Goal: Communication & Community: Answer question/provide support

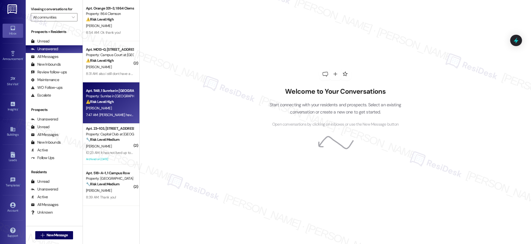
click at [119, 102] on div "⚠️ Risk Level: High The resident is providing notice of non-renewal due to a jo…" at bounding box center [110, 101] width 48 height 5
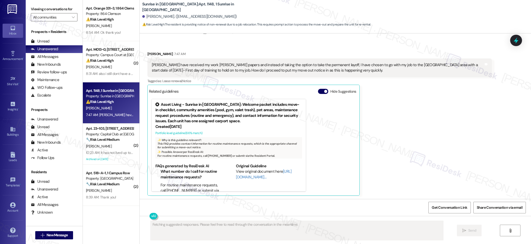
scroll to position [635, 0]
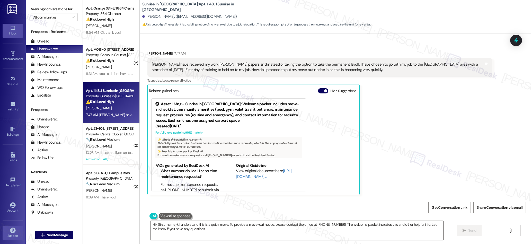
type textarea "Hi {{first_name}}, I understand this is a quick move. To provide a move-out not…"
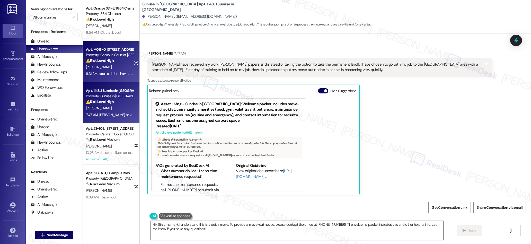
click at [110, 66] on div "[PERSON_NAME]" at bounding box center [109, 67] width 49 height 6
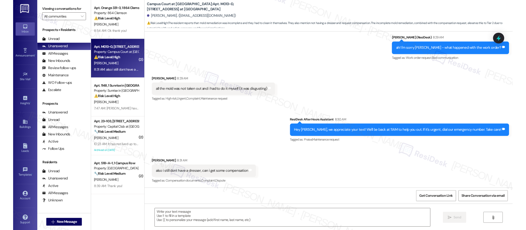
scroll to position [145, 0]
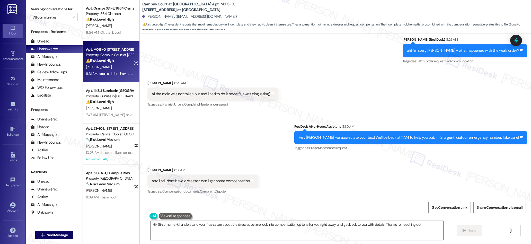
type textarea "Hi {{first_name}}, I understand your frustration about the dresser. Let me look…"
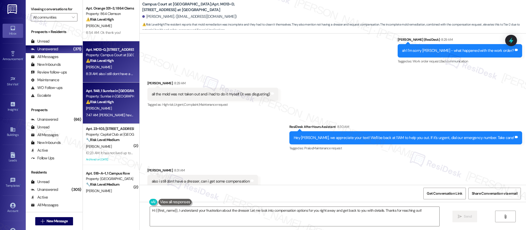
click at [99, 106] on div "[PERSON_NAME]" at bounding box center [109, 108] width 49 height 6
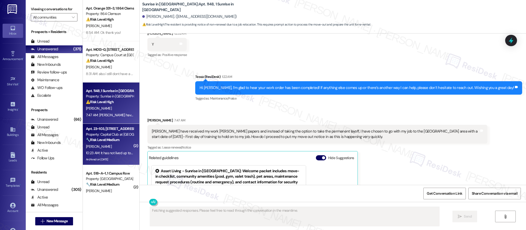
scroll to position [644, 0]
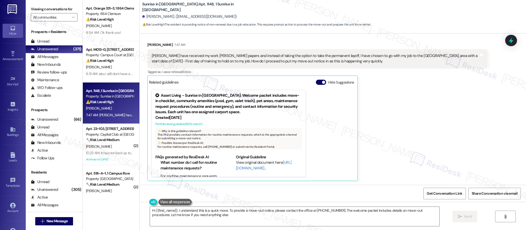
type textarea "Hi {{first_name}}, I understand this is a quick move. To provide a move-out not…"
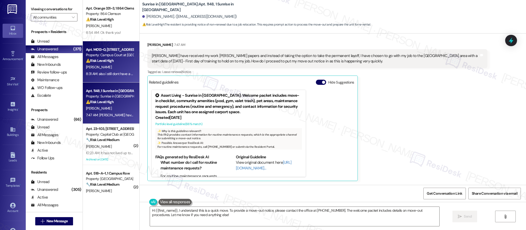
click at [107, 66] on div "[PERSON_NAME]" at bounding box center [109, 67] width 49 height 6
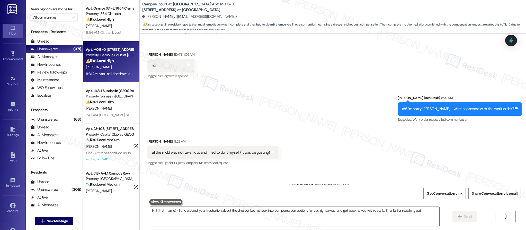
type textarea "Hi {{first_name}}, I understand your frustration about the dresser. Let me look…"
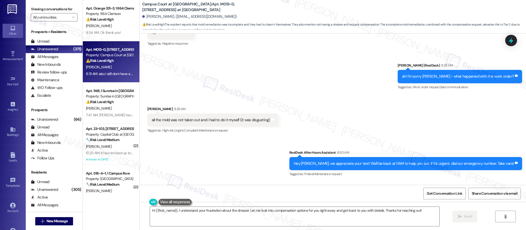
scroll to position [160, 0]
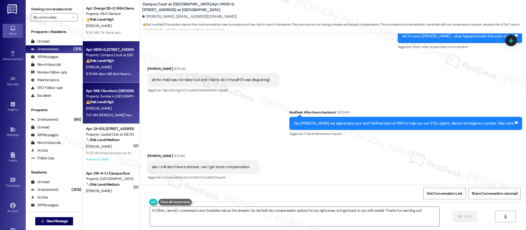
click at [107, 104] on strong "⚠️ Risk Level: High" at bounding box center [100, 101] width 28 height 5
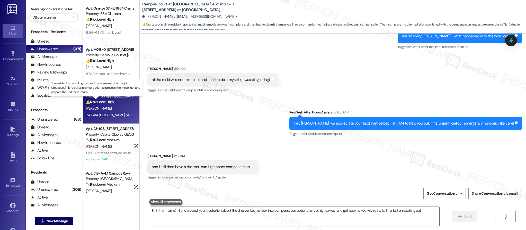
type textarea "Hi {{first_name}}, I understand your frustration about the dresser. Let me look…"
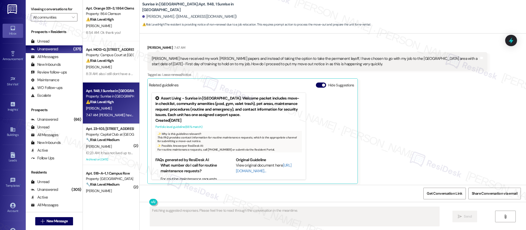
scroll to position [644, 0]
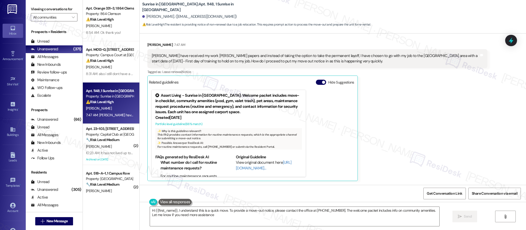
type textarea "Hi {{first_name}}, I understand this is a quick move. To provide a move-out not…"
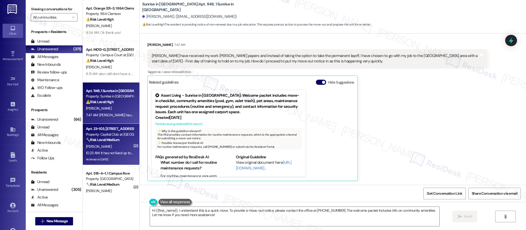
click at [94, 145] on span "[PERSON_NAME]" at bounding box center [99, 146] width 26 height 5
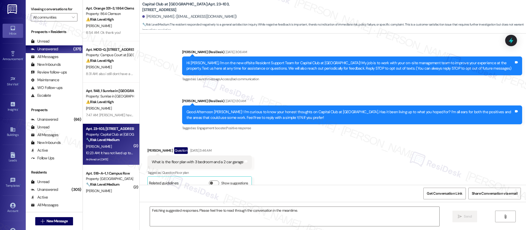
scroll to position [7388, 0]
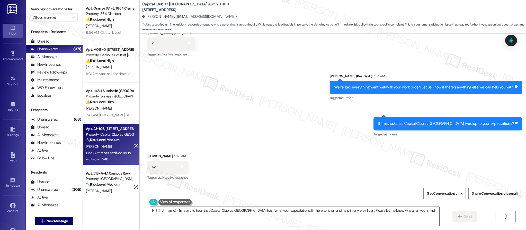
type textarea "Hi {{first_name}}, I'm sorry to hear that Capital Club at [GEOGRAPHIC_DATA] has…"
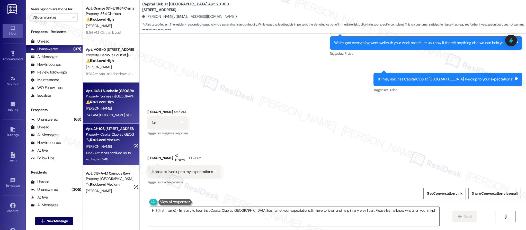
click at [104, 107] on div "[PERSON_NAME]" at bounding box center [109, 108] width 49 height 6
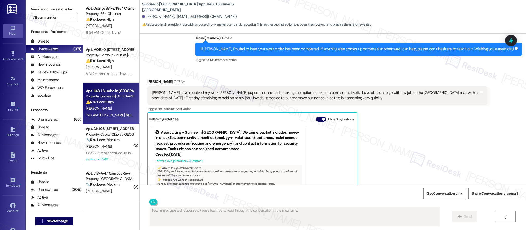
scroll to position [644, 0]
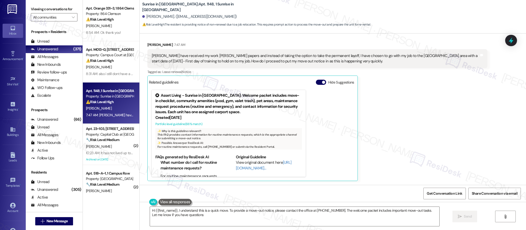
type textarea "Hi {{first_name}}, I understand this is a quick move. To provide a move-out not…"
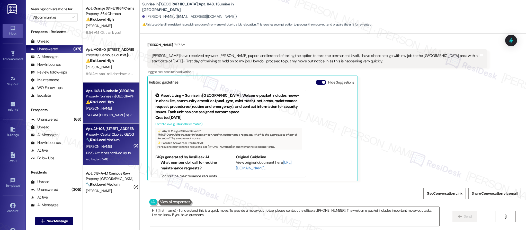
click at [95, 133] on div "Property: Capital Club at [GEOGRAPHIC_DATA]" at bounding box center [110, 134] width 48 height 5
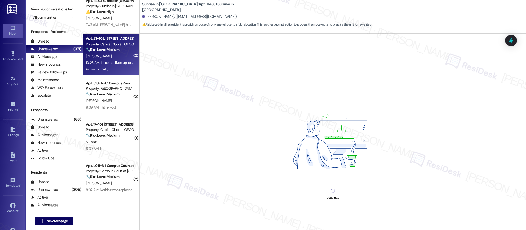
scroll to position [95, 0]
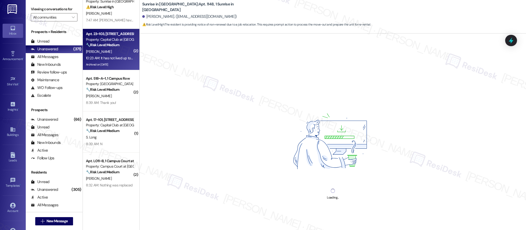
click at [104, 109] on div "Apt. M013~D, [STREET_ADDRESS] at [GEOGRAPHIC_DATA] Property: Campus Court at [G…" at bounding box center [111, 96] width 57 height 193
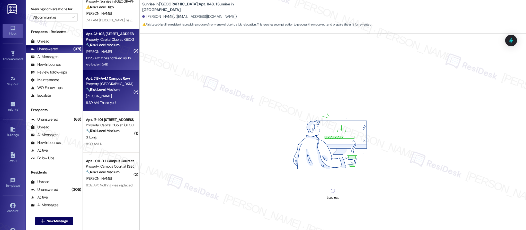
click at [105, 98] on div "[PERSON_NAME]" at bounding box center [109, 96] width 49 height 6
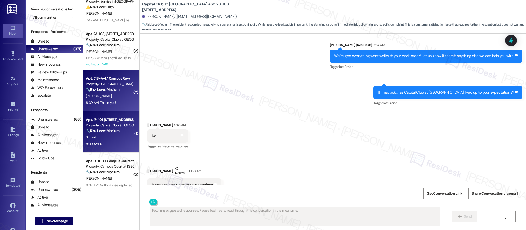
click at [110, 136] on div "S. Long" at bounding box center [109, 137] width 49 height 6
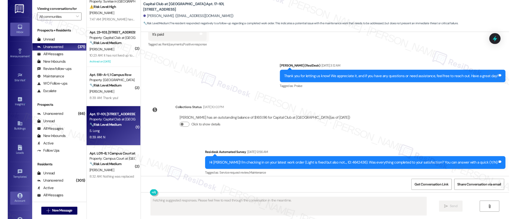
scroll to position [387, 0]
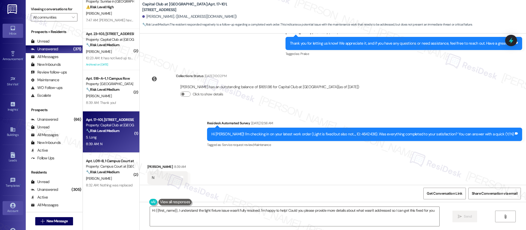
type textarea "Hi {{first_name}}, I understand the light fixture issue wasn't fully resolved. …"
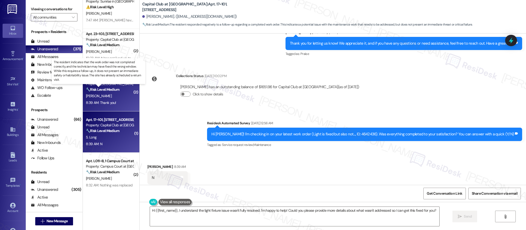
click at [110, 88] on strong "🔧 Risk Level: Medium" at bounding box center [102, 89] width 33 height 5
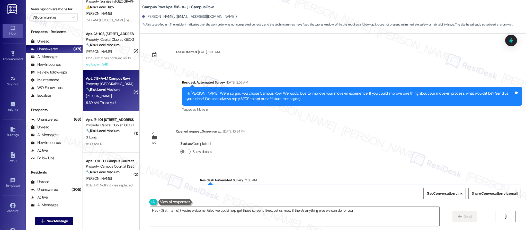
type textarea "Hey {{first_name}}, you're welcome! Glad we could help get those screens fixed.…"
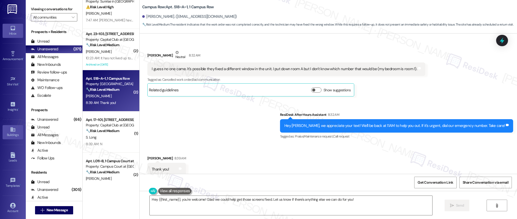
scroll to position [260, 0]
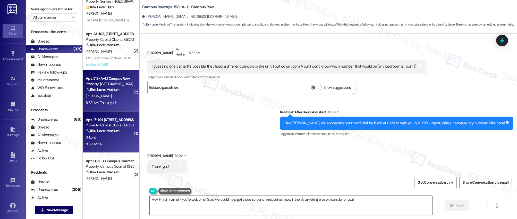
click at [117, 134] on div "Apt. 17~101, [STREET_ADDRESS] Property: Capital Club at Indian Land 🔧 Risk Leve…" at bounding box center [109, 125] width 49 height 18
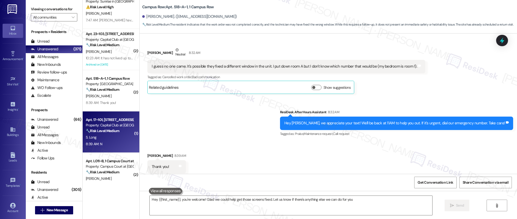
type textarea "Hey {{first_name}}, you're welcome! Glad we could help get those screens fixed.…"
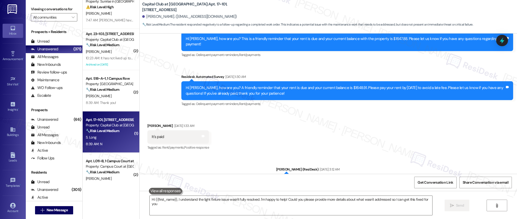
type textarea "Hi {{first_name}}, I understand the light fixture issue wasn't fully resolved. …"
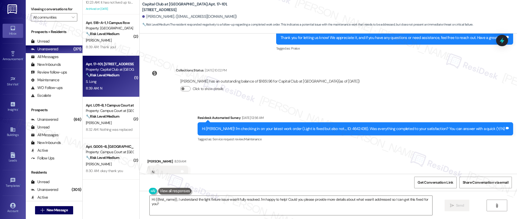
scroll to position [156, 0]
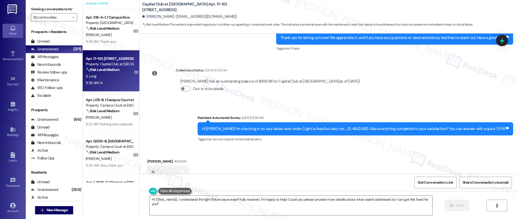
click at [113, 123] on div "Apt. 1148, 1 Sunrise in [GEOGRAPHIC_DATA] Property: Sunrise in [GEOGRAPHIC_DATA…" at bounding box center [111, 91] width 57 height 182
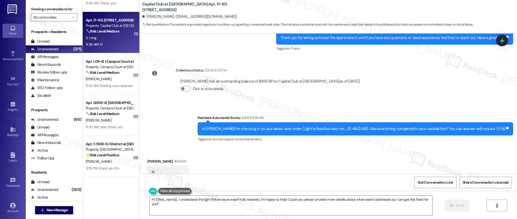
scroll to position [200, 0]
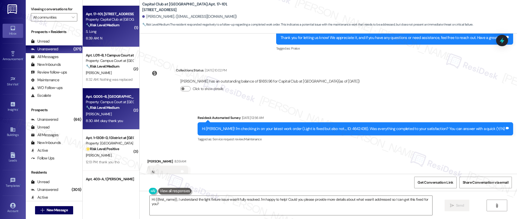
click at [112, 115] on div "[PERSON_NAME]" at bounding box center [109, 114] width 49 height 6
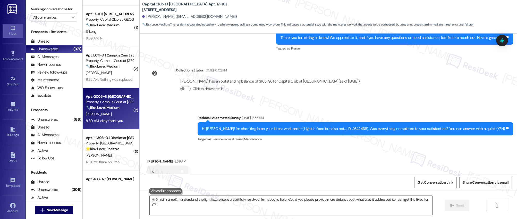
type textarea "Hi {{first_name}}, I understand the light fixture issue wasn't fully resolved. …"
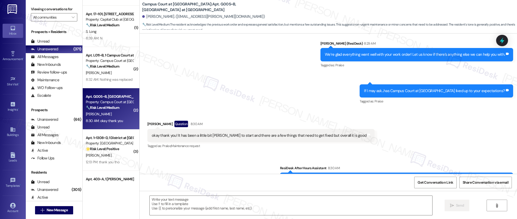
type textarea "Fetching suggested responses. Please feel free to read through the conversation…"
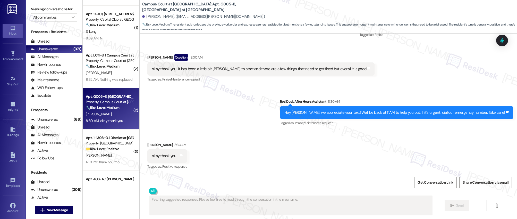
scroll to position [208, 0]
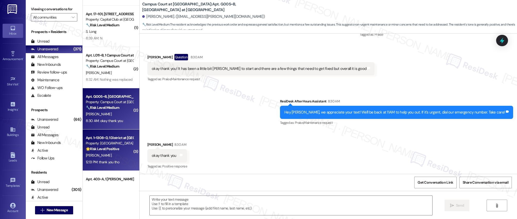
click at [122, 150] on div "🌟 Risk Level: Positive The resident clarified they do not need help, indicating…" at bounding box center [110, 148] width 48 height 5
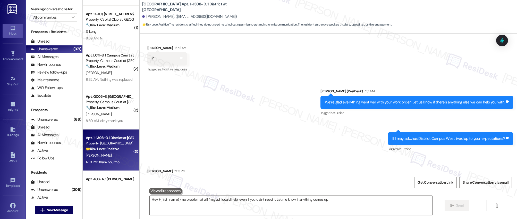
type textarea "Hey {{first_name}}, no problem at all! I'm glad I could help, even if you didn'…"
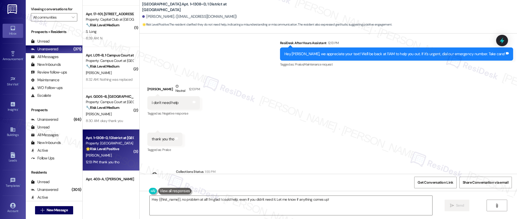
scroll to position [265, 0]
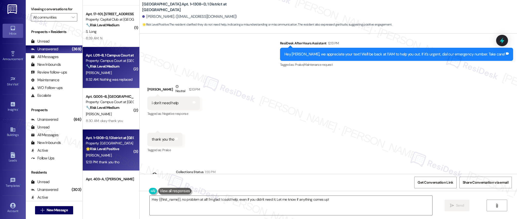
click at [120, 69] on div "🔧 Risk Level: Medium The resident indicates that the couch cushions were not re…" at bounding box center [110, 66] width 48 height 5
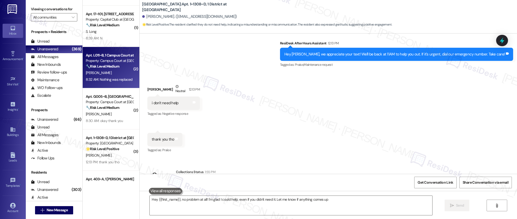
type textarea "Hey {{first_name}}, no problem at all! I'm glad I could help, even if you didn'…"
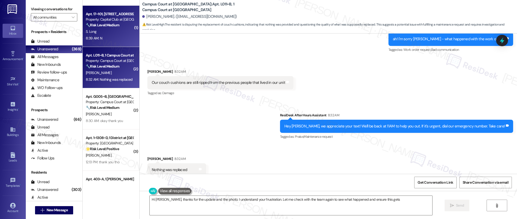
scroll to position [505, 0]
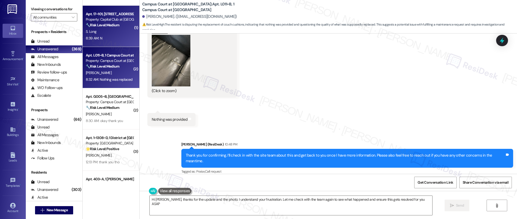
type textarea "Hi [PERSON_NAME], thanks for the update and the photo. I understand your frustr…"
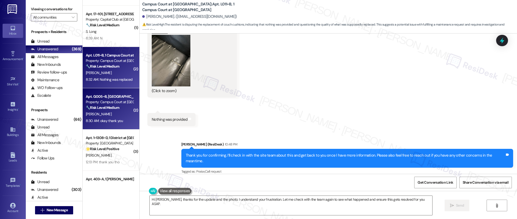
click at [99, 119] on div "8:30 AM: okay thank you 8:30 AM: okay thank you" at bounding box center [104, 120] width 37 height 5
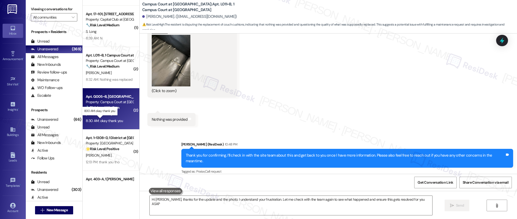
type textarea "Hi [PERSON_NAME], thanks for the update and the photo. I understand your frustr…"
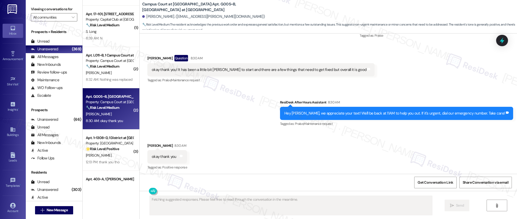
scroll to position [208, 0]
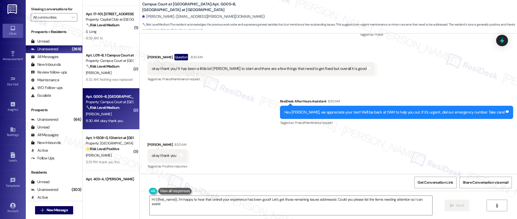
type textarea "Hi {{first_name}}, I'm happy to hear that overall your experience has been good…"
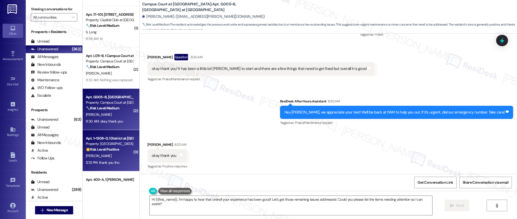
click at [118, 155] on div "[PERSON_NAME]" at bounding box center [109, 155] width 49 height 6
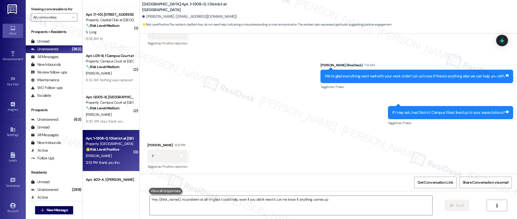
type textarea "Hey {{first_name}}, no problem at all! I'm glad I could help, even if you didn'…"
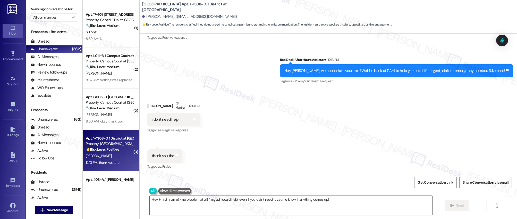
scroll to position [249, 0]
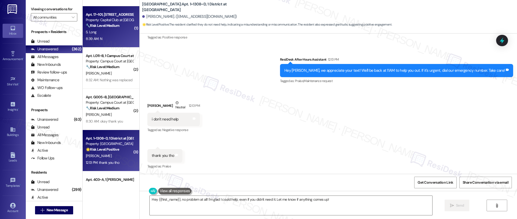
click at [110, 42] on div "Apt. 17~101, [STREET_ADDRESS] Property: Capital Club at Indian Land 🔧 Risk Leve…" at bounding box center [111, 26] width 57 height 41
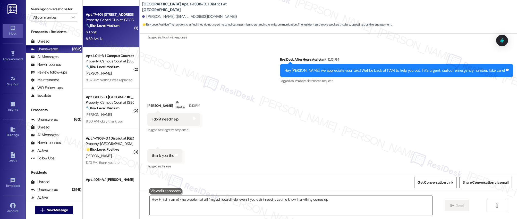
type textarea "Hey {{first_name}}, no problem at all! I'm glad I could help, even if you didn'…"
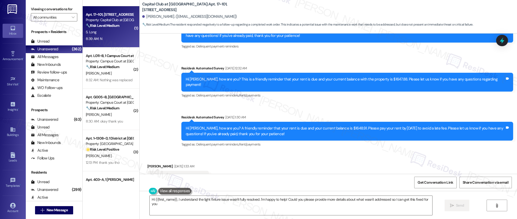
type textarea "Hi {{first_name}}, I understand the light fixture issue wasn't fully resolved. …"
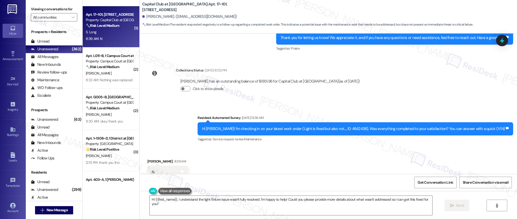
scroll to position [442, 0]
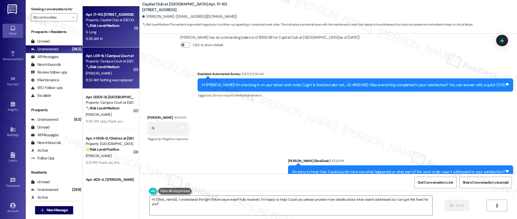
click at [90, 59] on div "Property: Campus Court at [GEOGRAPHIC_DATA]" at bounding box center [110, 60] width 48 height 5
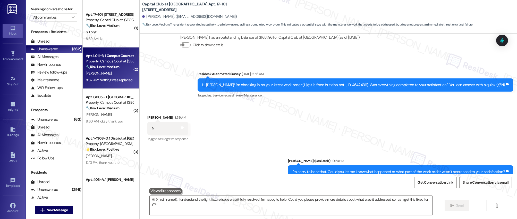
type textarea "Hi {{first_name}}, I understand the light fixture issue wasn't fully resolved. …"
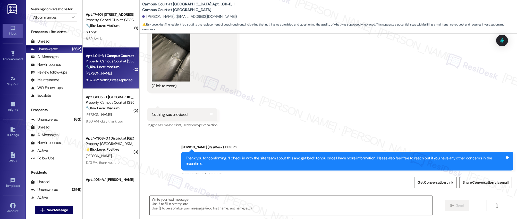
type textarea "Fetching suggested responses. Please feel free to read through the conversation…"
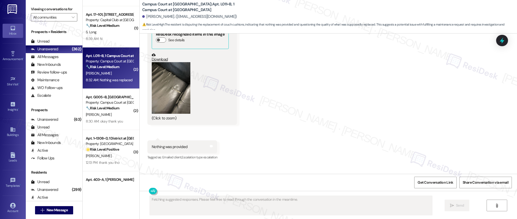
scroll to position [469, 0]
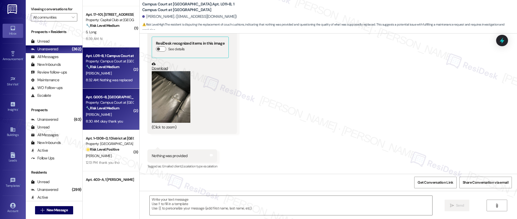
click at [99, 107] on strong "🔧 Risk Level: Medium" at bounding box center [102, 108] width 33 height 5
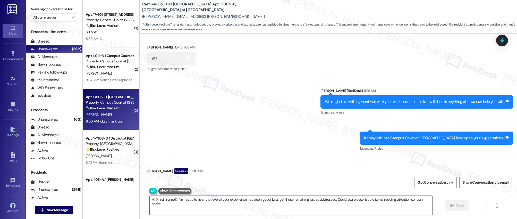
type textarea "Hi {{first_name}}, I'm happy to hear that overall your experience has been good…"
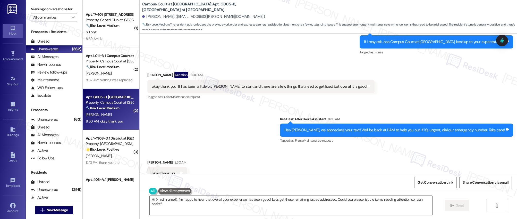
scroll to position [208, 0]
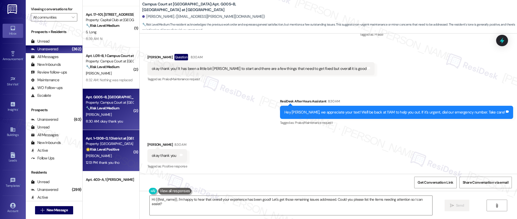
click at [114, 138] on div "Apt. 1~1308~D, 1 District at [GEOGRAPHIC_DATA]" at bounding box center [110, 137] width 48 height 5
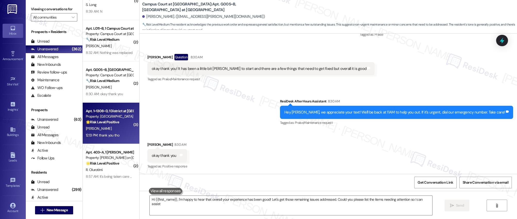
type textarea "Hi {{first_name}}, I'm happy to hear that overall your experience has been good…"
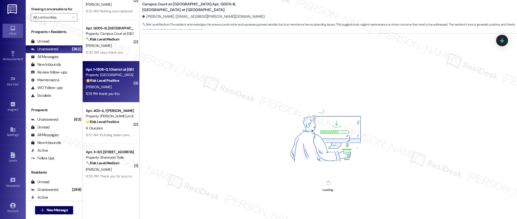
scroll to position [271, 0]
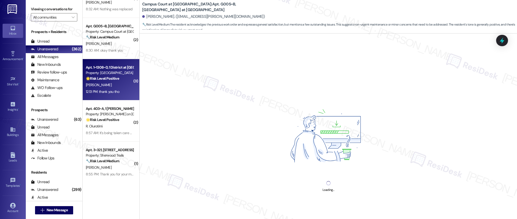
click at [122, 125] on div "( 1 ) Apt. 17~101, [STREET_ADDRESS] Property: Capital Club at Indian Land 🔧 Ris…" at bounding box center [111, 91] width 57 height 182
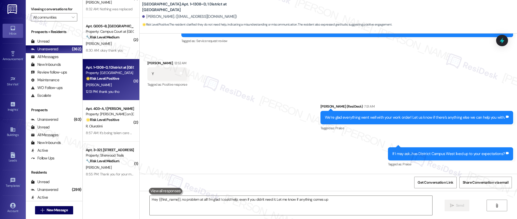
type textarea "Hey {{first_name}}, no problem at all! I'm glad I could help, even if you didn'…"
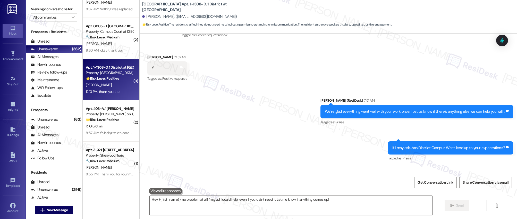
click at [122, 125] on div "R. Olurotimi" at bounding box center [109, 126] width 49 height 6
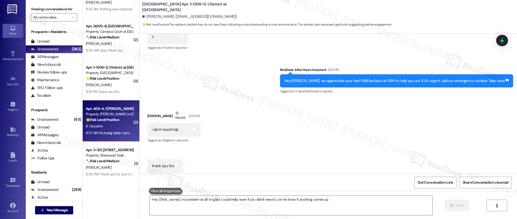
type textarea "Hey {{first_name}}, no problem at all! I'm glad I could help, even if you didn'…"
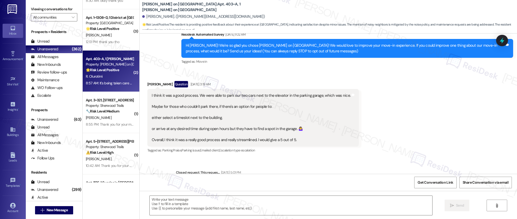
scroll to position [324, 0]
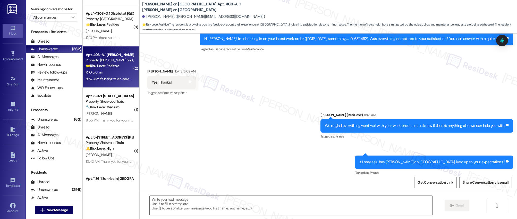
click at [118, 112] on div "( 2 ) Apt. L011~B, 1 Campus Court at [GEOGRAPHIC_DATA] Property: Campus Court a…" at bounding box center [111, 91] width 57 height 182
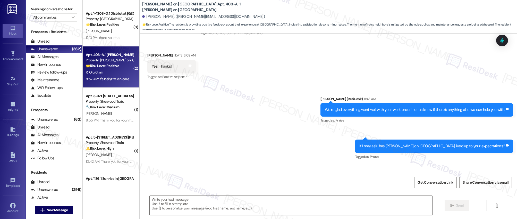
type textarea "Fetching suggested responses. Please feel free to read through the conversation…"
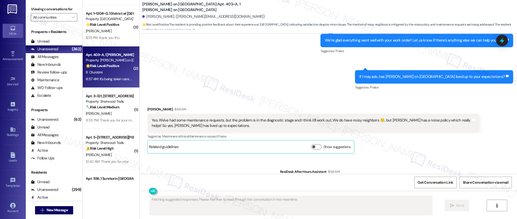
scroll to position [496, 0]
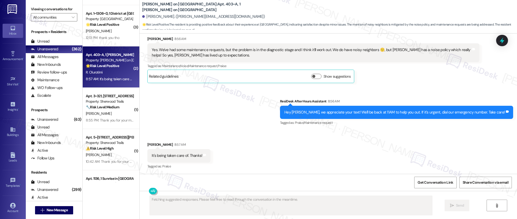
click at [118, 112] on div "[PERSON_NAME]" at bounding box center [109, 113] width 49 height 6
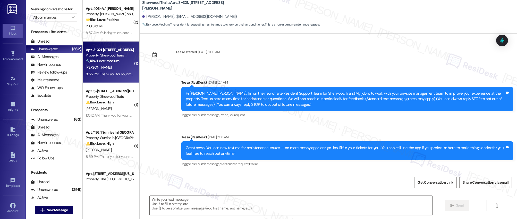
scroll to position [375, 0]
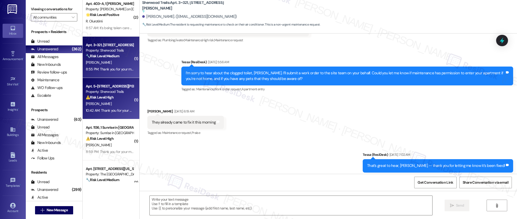
click at [91, 104] on span "[PERSON_NAME]" at bounding box center [99, 103] width 26 height 5
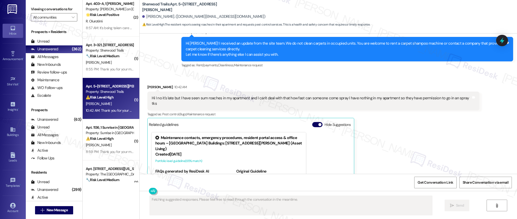
scroll to position [4490, 0]
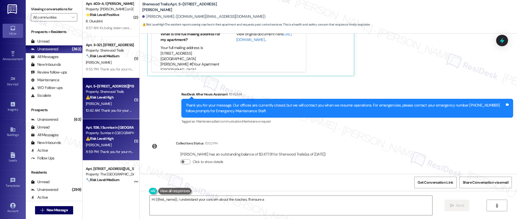
type textarea "Hi {{first_name}}, I understand your concern about the roaches. I'll ensure a w…"
click at [106, 140] on strong "⚠️ Risk Level: High" at bounding box center [100, 138] width 28 height 5
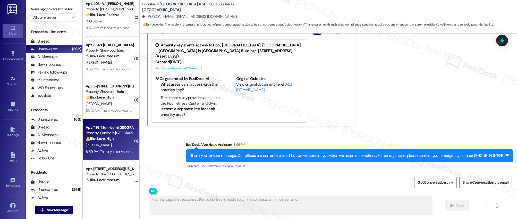
scroll to position [272, 0]
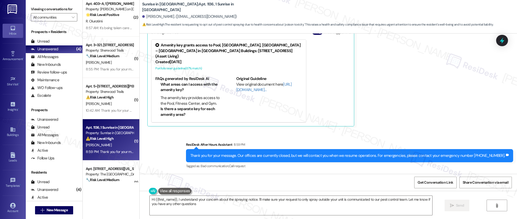
type textarea "Hi {{first_name}}, I understand your concern about the spraying notice. I'll ma…"
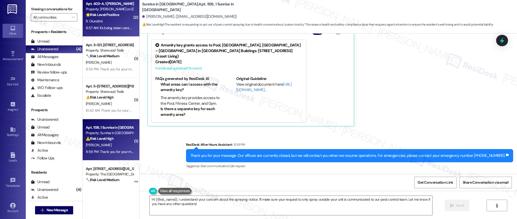
click at [103, 23] on div "R. Olurotimi" at bounding box center [109, 21] width 49 height 6
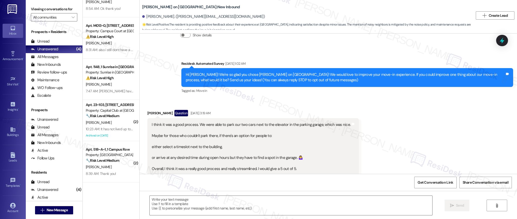
scroll to position [134, 0]
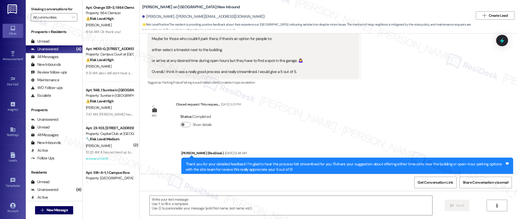
type textarea "Fetching suggested responses. Please feel free to read through the conversation…"
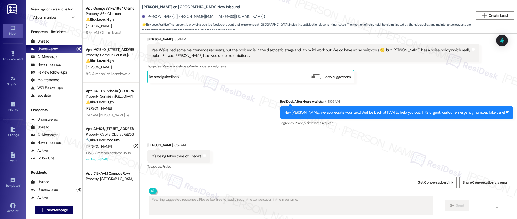
scroll to position [504, 0]
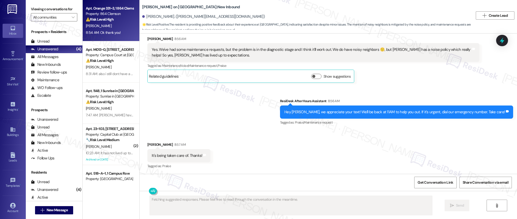
click at [112, 29] on div "[PERSON_NAME]" at bounding box center [109, 26] width 49 height 6
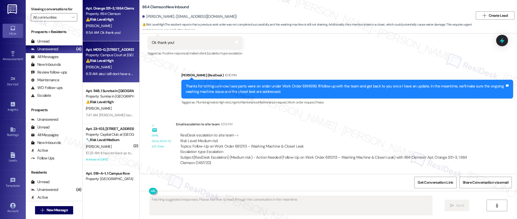
scroll to position [427, 0]
click at [105, 72] on div "8:31 AM: also i still dont have a dresser, can i get some compensation 8:31 AM:…" at bounding box center [137, 73] width 102 height 5
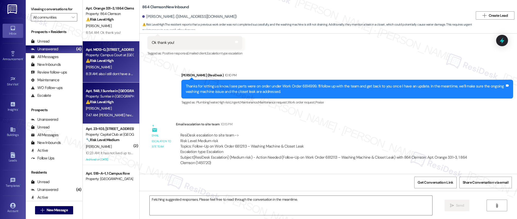
click at [112, 105] on div "[PERSON_NAME]" at bounding box center [109, 108] width 49 height 6
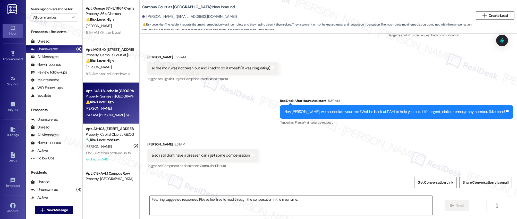
scroll to position [179, 0]
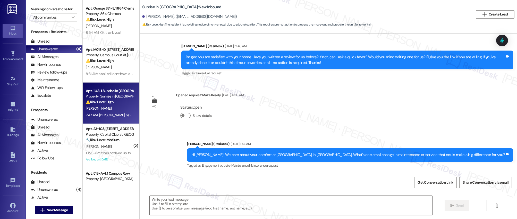
type textarea "Fetching suggested responses. Please feel free to read through the conversation…"
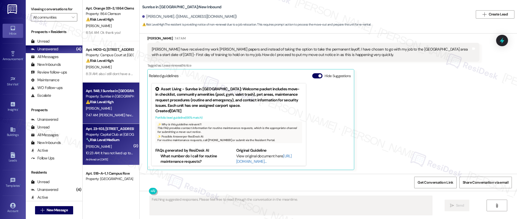
scroll to position [610, 0]
click at [106, 158] on div "Archived on [DATE]" at bounding box center [109, 159] width 49 height 6
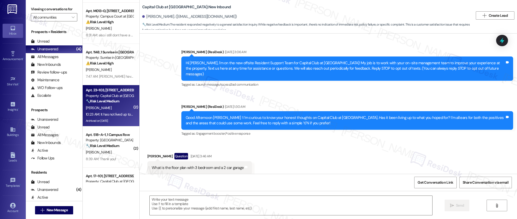
scroll to position [7324, 0]
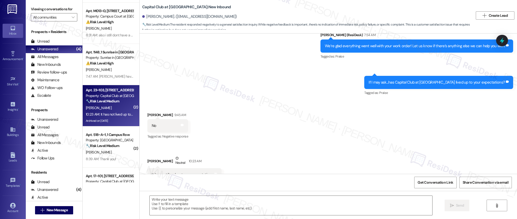
type textarea "Fetching suggested responses. Please feel free to read through the conversation…"
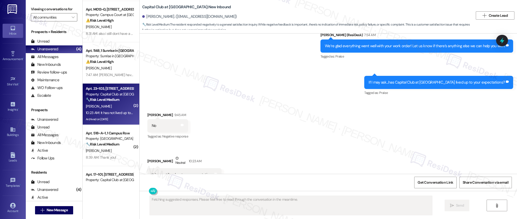
scroll to position [7305, 0]
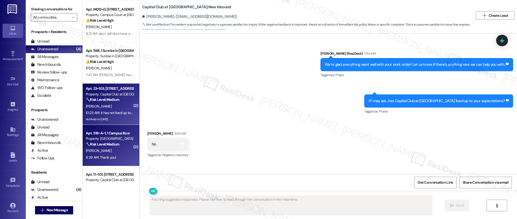
click at [110, 138] on div "Property: [GEOGRAPHIC_DATA]" at bounding box center [110, 138] width 48 height 5
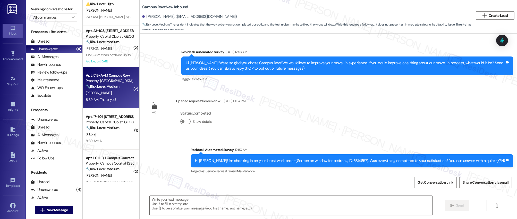
scroll to position [73, 0]
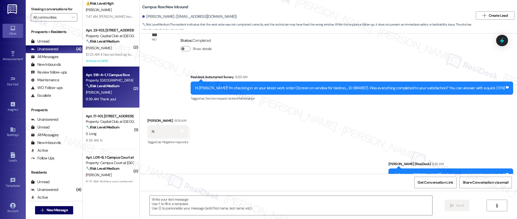
type textarea "Fetching suggested responses. Please feel free to read through the conversation…"
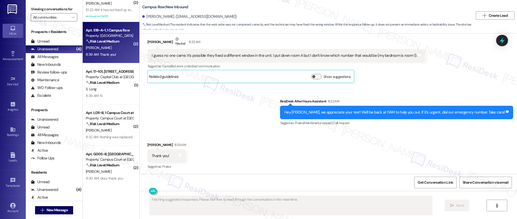
scroll to position [241, 0]
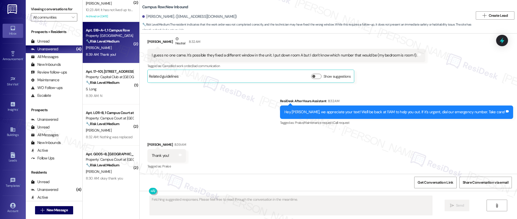
click at [116, 101] on div "Apt. 1148, 1 Sunrise in [GEOGRAPHIC_DATA] Property: Sunrise in [GEOGRAPHIC_DATA…" at bounding box center [111, 91] width 57 height 182
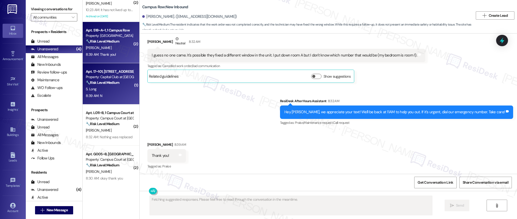
click at [116, 99] on div "Apt. 17~101, [STREET_ADDRESS] Property: Capital Club at Indian Land 🔧 Risk Leve…" at bounding box center [111, 83] width 57 height 41
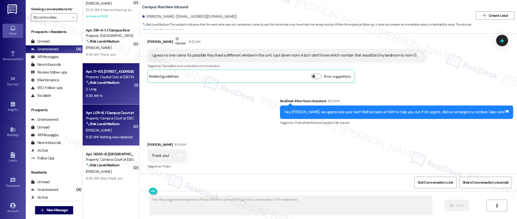
click at [110, 124] on strong "🔧 Risk Level: Medium" at bounding box center [102, 123] width 33 height 5
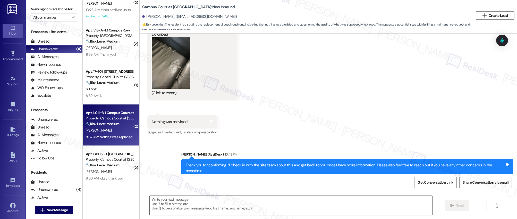
type textarea "Fetching suggested responses. Please feel free to read through the conversation…"
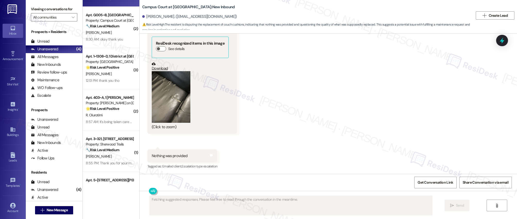
scroll to position [286, 0]
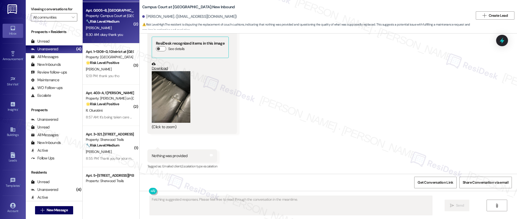
click at [112, 33] on div "8:30 AM: okay thank you 8:30 AM: okay thank you" at bounding box center [104, 34] width 37 height 5
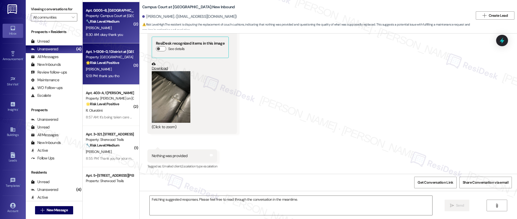
scroll to position [216, 0]
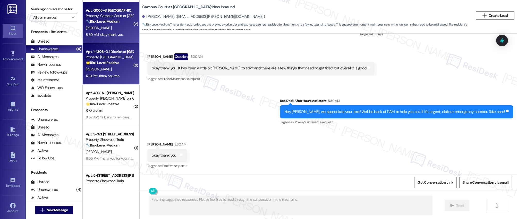
click at [98, 77] on div "12:13 PM: thank you tho 12:13 PM: thank you tho" at bounding box center [102, 75] width 33 height 5
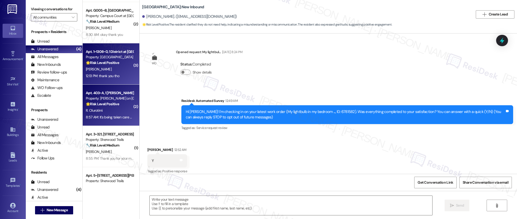
click at [115, 110] on div "R. Olurotimi" at bounding box center [109, 110] width 49 height 6
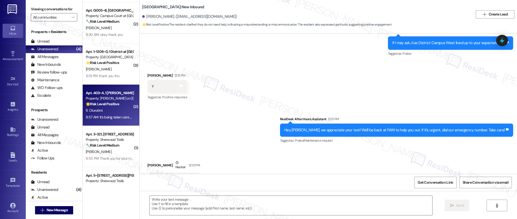
type textarea "Fetching suggested responses. Please feel free to read through the conversation…"
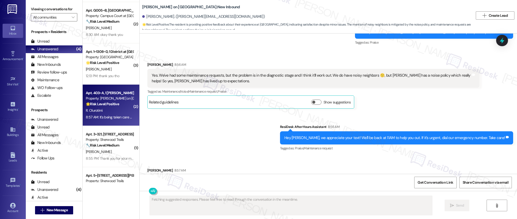
scroll to position [469, 0]
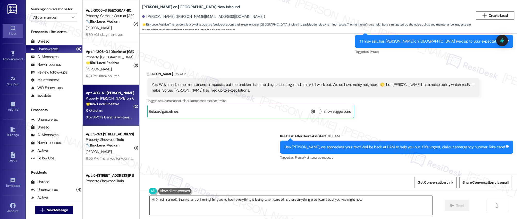
type textarea "Hi {{first_name}}, thanks for confirming! I'm glad to hear everything is being …"
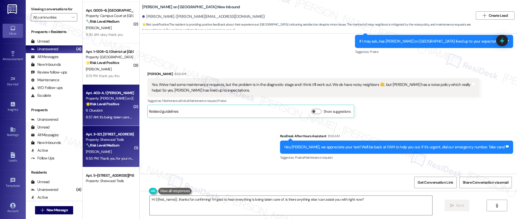
click at [104, 147] on div "🔧 Risk Level: Medium The resident is requesting maintenance to check on their a…" at bounding box center [110, 144] width 48 height 5
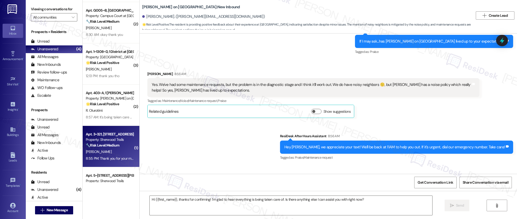
type textarea "Fetching suggested responses. Please feel free to read through the conversation…"
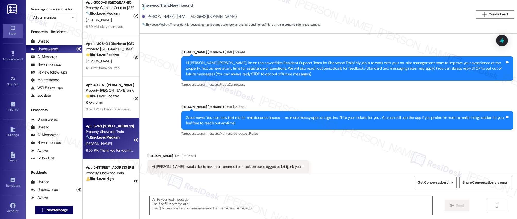
scroll to position [0, 0]
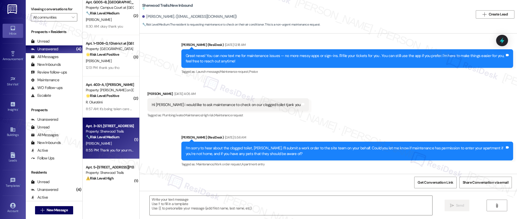
type textarea "Fetching suggested responses. Please feel free to read through the conversation…"
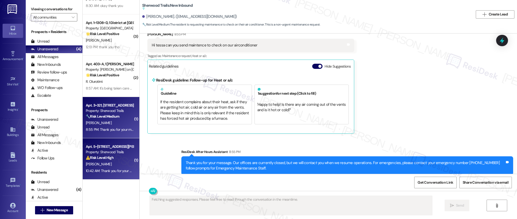
click at [113, 158] on div "⚠️ Risk Level: High The resident reports seeing roaches in their apartment and …" at bounding box center [110, 157] width 48 height 5
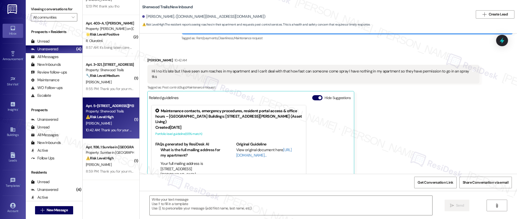
type textarea "Fetching suggested responses. Please feel free to read through the conversation…"
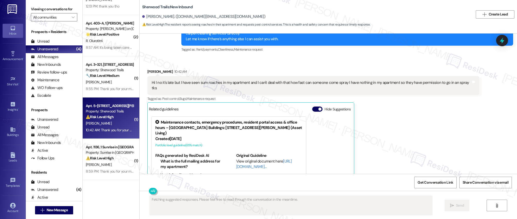
click at [111, 156] on div "⚠️ Risk Level: High The resident is requesting to opt out of pest control spray…" at bounding box center [110, 157] width 48 height 5
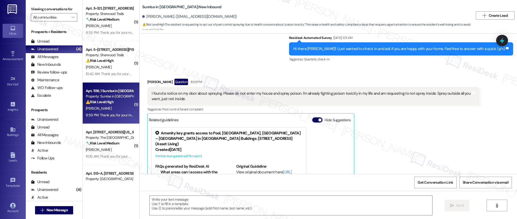
type textarea "Fetching suggested responses. Please feel free to read through the conversation…"
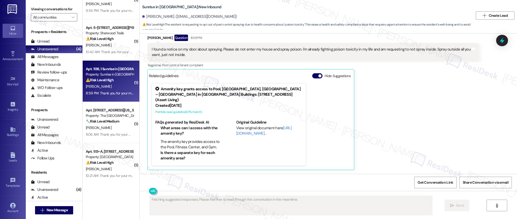
click at [110, 137] on div "( 2 ) Apt. 403~A, 1 [PERSON_NAME] on College Ave Property: [PERSON_NAME] on [GE…" at bounding box center [111, 91] width 57 height 182
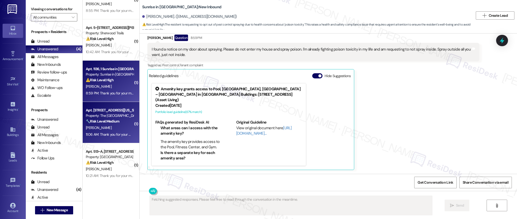
click at [112, 132] on div "11:06 AM: Thank you for your message. Our offices are currently closed, but we …" at bounding box center [222, 134] width 273 height 5
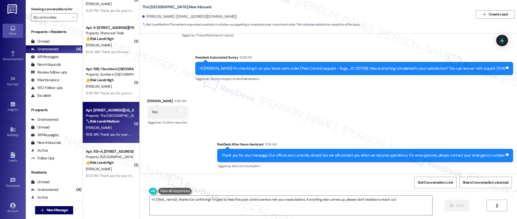
type textarea "Hi {{first_name}}, thanks for confirming! I'm glad to hear the pest control ser…"
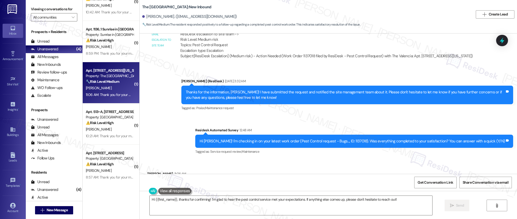
click at [104, 131] on div "( 1 ) Apt. 3~321, [STREET_ADDRESS][PERSON_NAME] Property: Sherwood Trails 🔧 Ris…" at bounding box center [111, 91] width 57 height 182
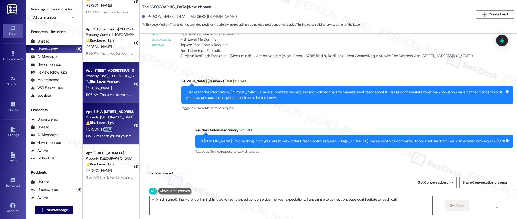
click at [104, 130] on div "[PERSON_NAME]" at bounding box center [109, 129] width 49 height 6
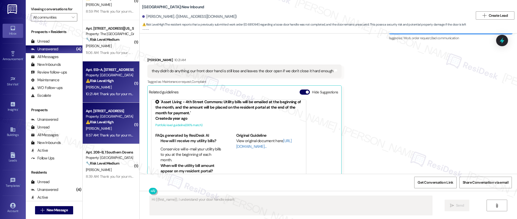
type textarea "Hi {{first_name}}, I understand your door handle wasn't"
click at [108, 121] on strong "⚠️ Risk Level: High" at bounding box center [100, 121] width 28 height 5
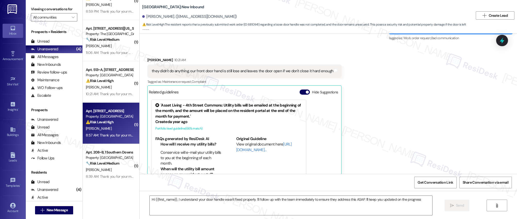
type textarea "Hi {{first_name}}, I understand your door handle wasn't fixed properly. I'll fo…"
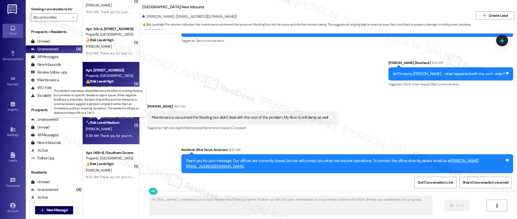
click at [112, 124] on strong "🔧 Risk Level: Medium" at bounding box center [102, 122] width 33 height 5
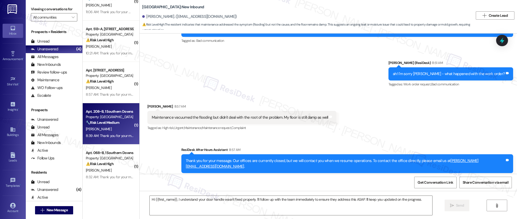
type textarea "Fetching suggested responses. Please feel free to read through the conversation…"
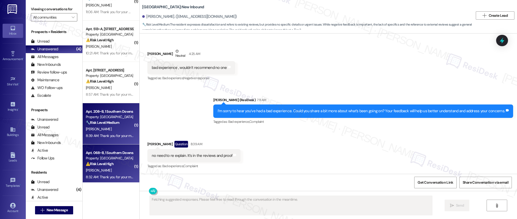
click at [110, 154] on div "Apt. 068~B, 1 Southern Downs" at bounding box center [110, 152] width 48 height 5
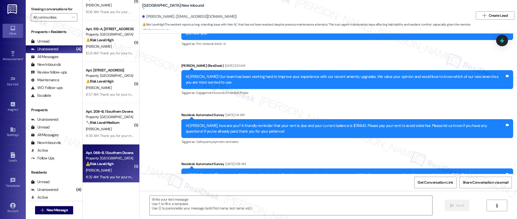
type textarea "Fetching suggested responses. Please feel free to read through the conversation…"
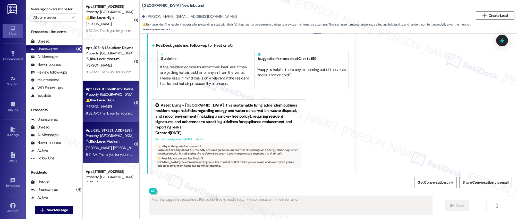
click at [96, 148] on span "[PERSON_NAME]" at bounding box center [99, 147] width 27 height 5
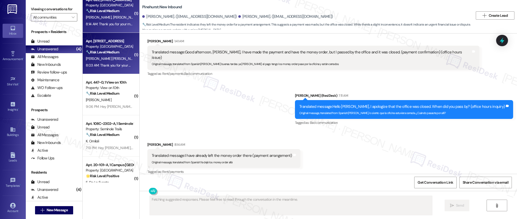
click at [113, 66] on div "8:03 AM: Thank you for your message. Our offices are currently closed, but we w…" at bounding box center [237, 65] width 302 height 5
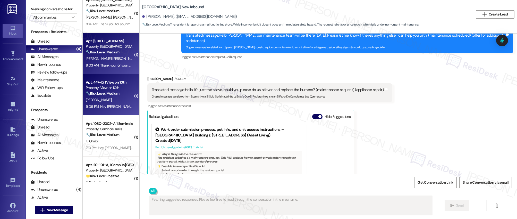
click at [111, 102] on div "[PERSON_NAME]" at bounding box center [109, 100] width 49 height 6
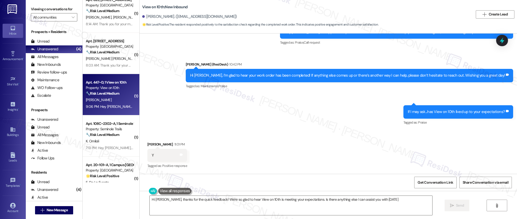
type textarea "Hi [PERSON_NAME], thanks for the quick feedback! We're so glad to hear View on …"
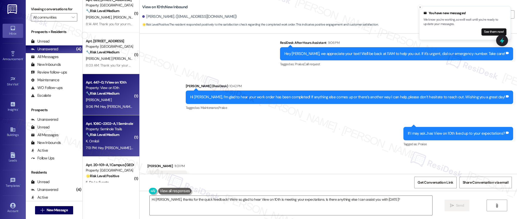
click at [102, 138] on div "K. Omiloli" at bounding box center [109, 141] width 49 height 6
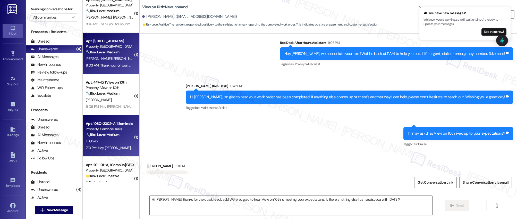
click at [110, 58] on div "[PERSON_NAME] [PERSON_NAME]" at bounding box center [109, 58] width 49 height 6
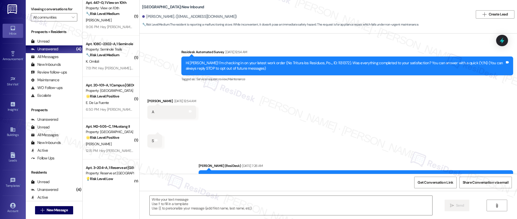
scroll to position [835, 0]
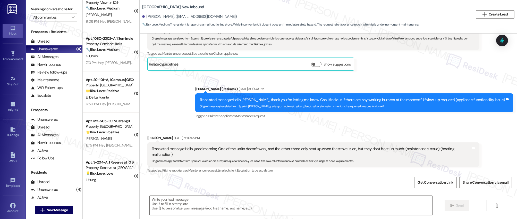
type textarea "Fetching suggested responses. Please feel free to read through the conversation…"
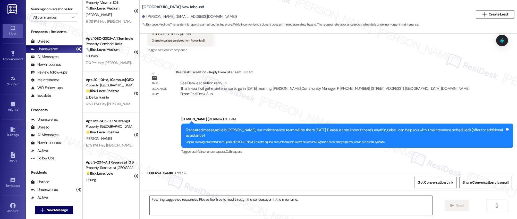
click at [114, 95] on div "E. De La Fuente" at bounding box center [109, 97] width 49 height 6
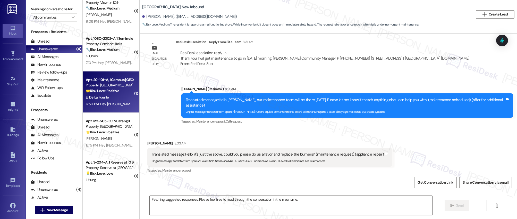
scroll to position [593, 0]
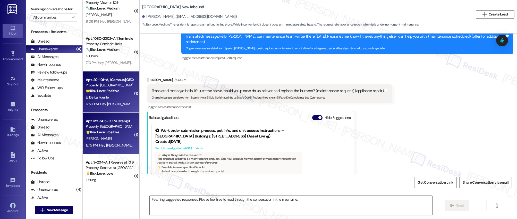
click at [117, 125] on div "Property: [GEOGRAPHIC_DATA]" at bounding box center [110, 126] width 48 height 5
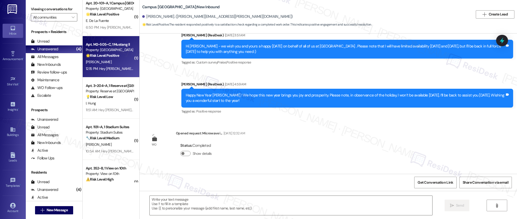
scroll to position [914, 0]
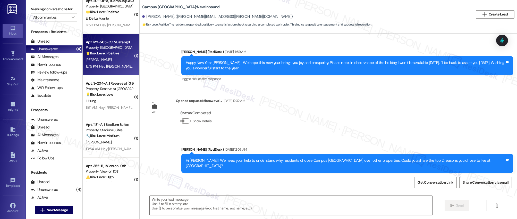
type textarea "Fetching suggested responses. Please feel free to read through the conversation…"
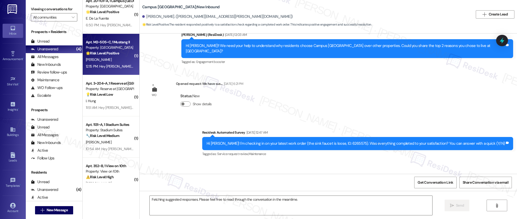
click at [98, 103] on div "I. Hung" at bounding box center [109, 101] width 49 height 6
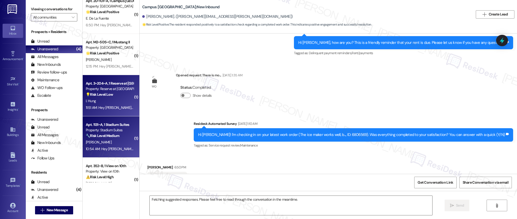
scroll to position [880, 0]
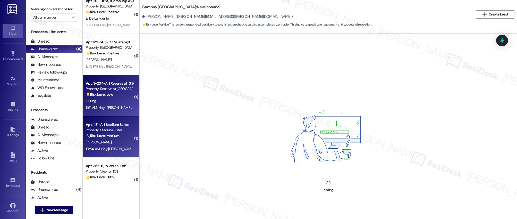
click at [117, 136] on div "🔧 Risk Level: Medium The resident reports a humming/buzzing AC unit outside the…" at bounding box center [110, 135] width 48 height 5
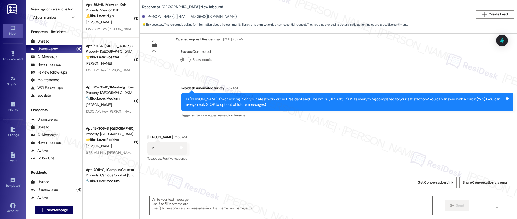
scroll to position [53, 0]
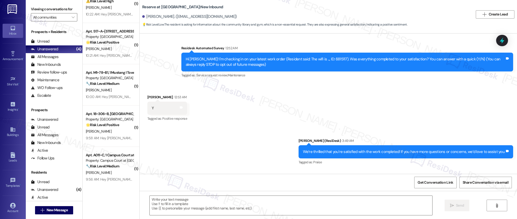
type textarea "Fetching suggested responses. Please feel free to read through the conversation…"
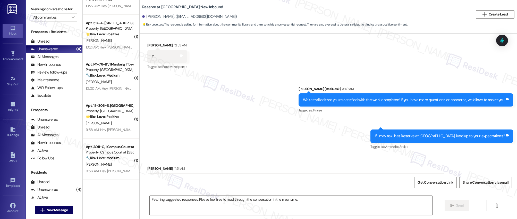
scroll to position [1098, 0]
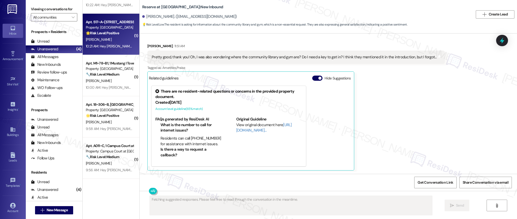
click at [97, 43] on div "10:21 AM: Hey [PERSON_NAME], we appreciate your text! We'll be back at 11AM to …" at bounding box center [109, 46] width 49 height 6
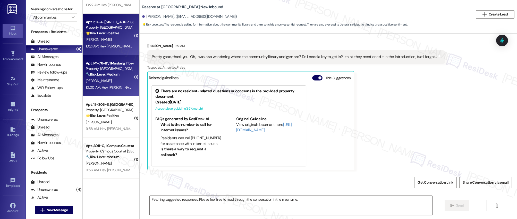
click at [100, 95] on div "Apt. M1~78~B1, 1 Mustang I Townhome Property: Mustang Village 🔧 Risk Level: Med…" at bounding box center [111, 75] width 57 height 41
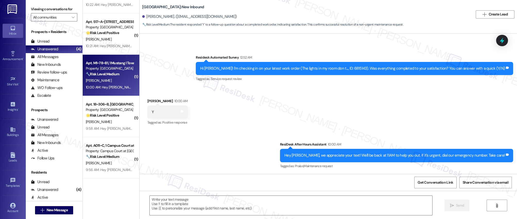
type textarea "Fetching suggested responses. Please feel free to read through the conversation…"
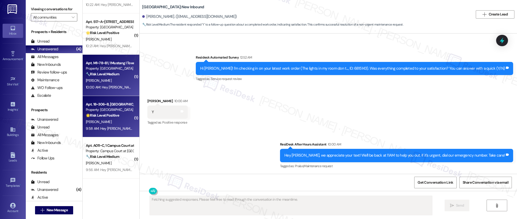
click at [104, 117] on strong "🌟 Risk Level: Positive" at bounding box center [102, 115] width 33 height 5
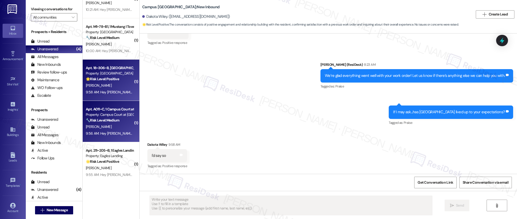
click at [108, 126] on div "[PERSON_NAME]" at bounding box center [109, 126] width 49 height 6
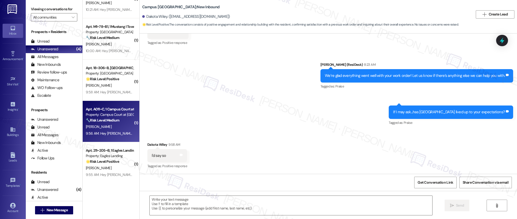
type textarea "Fetching suggested responses. Please feel free to read through the conversation…"
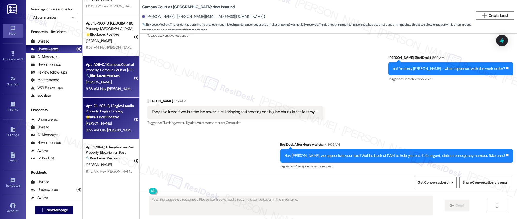
click at [107, 119] on div "🌟 Risk Level: Positive The resident responded positively to the satisfaction ch…" at bounding box center [110, 116] width 48 height 5
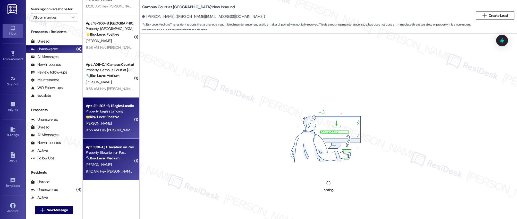
click at [114, 155] on div "Property: Elevation on Post" at bounding box center [110, 152] width 48 height 5
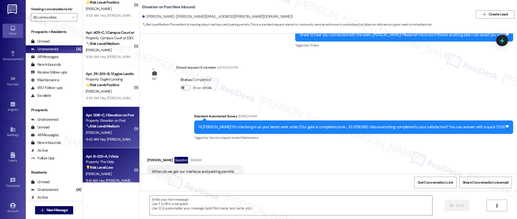
type textarea "Fetching suggested responses. Please feel free to read through the conversation…"
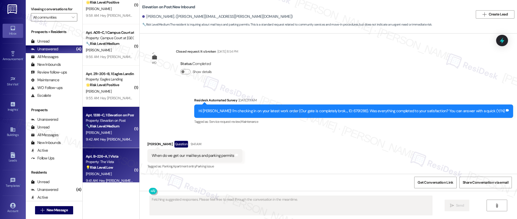
click at [110, 155] on div "Apt. B~226~A, 1 Vista" at bounding box center [110, 155] width 48 height 5
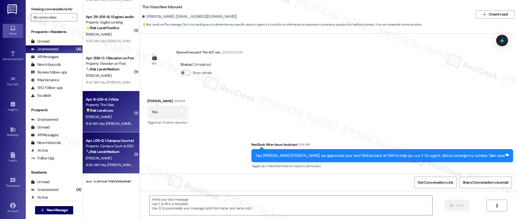
click at [109, 148] on div "Property: Campus Court at [GEOGRAPHIC_DATA]" at bounding box center [110, 145] width 48 height 5
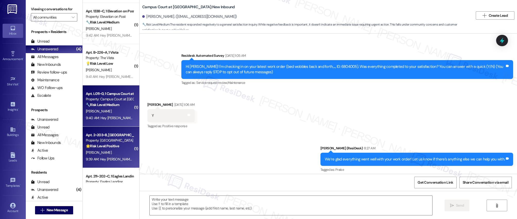
click at [119, 149] on div "Apt. 2~203~B, 1 Campus [GEOGRAPHIC_DATA] Property: [GEOGRAPHIC_DATA] 🌟 Risk Lev…" at bounding box center [109, 141] width 49 height 18
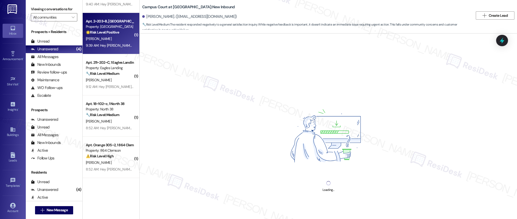
click at [112, 85] on div "9:12 AM: Hey [PERSON_NAME], we appreciate your text! We'll be back at 11AM to h…" at bounding box center [194, 86] width 216 height 5
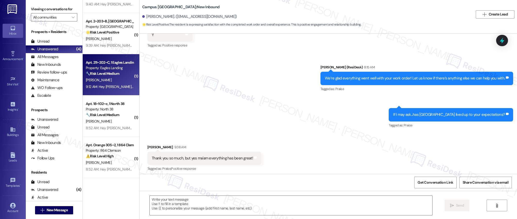
click at [112, 83] on div "9:12 AM: Hey [PERSON_NAME], we appreciate your text! We'll be back at 11AM to h…" at bounding box center [109, 86] width 49 height 6
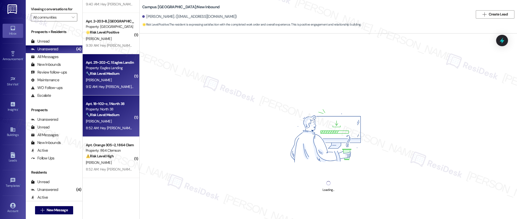
click at [109, 114] on strong "🔧 Risk Level: Medium" at bounding box center [102, 114] width 33 height 5
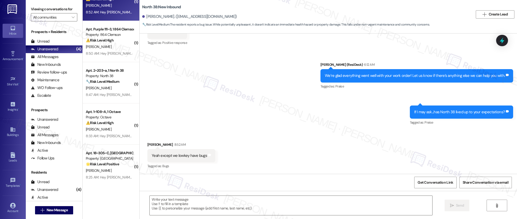
click at [117, 19] on div "Apt. Orange 305~2, 1 864 Clemson Property: 864 Clemson ⚠️ Risk Level: High The …" at bounding box center [111, 0] width 57 height 41
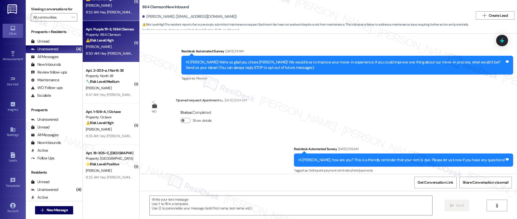
click at [114, 56] on div "8:50 AM: Hey [PERSON_NAME], we appreciate your text! We'll be back at 11AM to h…" at bounding box center [109, 53] width 49 height 6
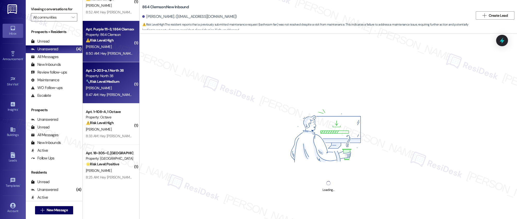
click at [111, 83] on strong "🔧 Risk Level: Medium" at bounding box center [102, 81] width 33 height 5
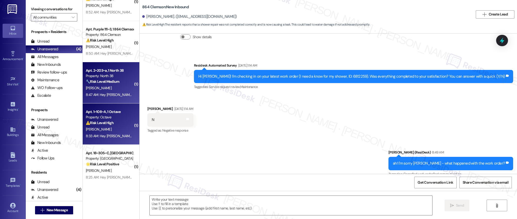
click at [105, 121] on strong "⚠️ Risk Level: High" at bounding box center [100, 122] width 28 height 5
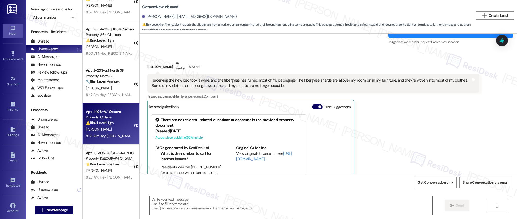
type textarea "Fetching suggested responses. Please feel free to read through the conversation…"
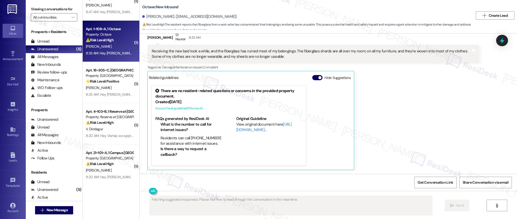
click at [99, 80] on strong "🌟 Risk Level: Positive" at bounding box center [102, 81] width 33 height 5
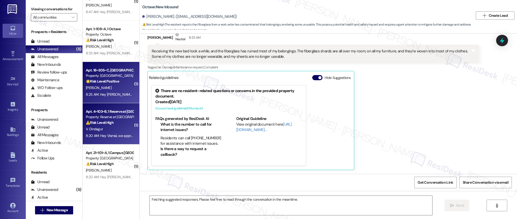
click at [109, 125] on div "Apt. 4~103~B, 1 Reserve at [GEOGRAPHIC_DATA] Property: Reserve at [GEOGRAPHIC_D…" at bounding box center [109, 117] width 49 height 18
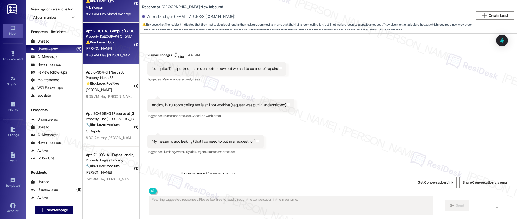
click at [103, 49] on div "[PERSON_NAME]" at bounding box center [109, 48] width 49 height 6
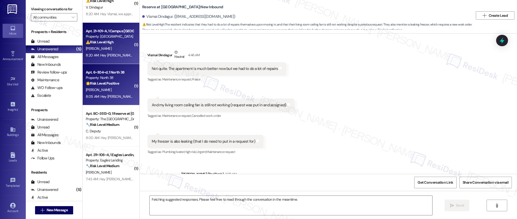
click at [107, 79] on div "Property: North 38" at bounding box center [110, 77] width 48 height 5
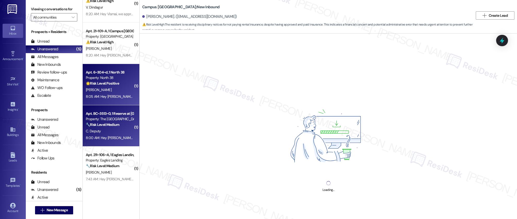
click at [108, 125] on strong "🔧 Risk Level: Medium" at bounding box center [102, 124] width 33 height 5
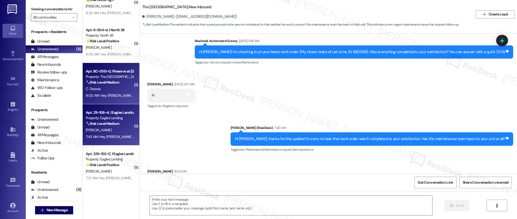
type textarea "Fetching suggested responses. Please feel free to read through the conversation…"
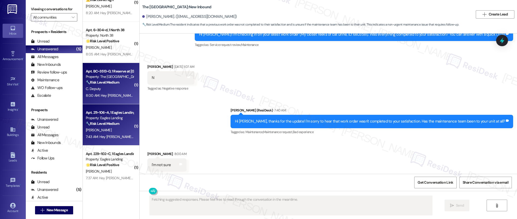
click at [107, 118] on div "Property: Eagles Landing" at bounding box center [110, 117] width 48 height 5
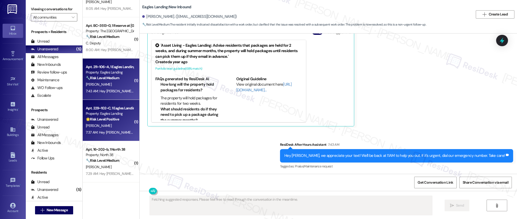
click at [110, 117] on strong "🌟 Risk Level: Positive" at bounding box center [102, 119] width 33 height 5
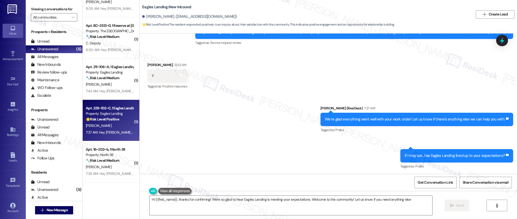
type textarea "Hi {{first_name}}, thanks for confirming! We're so glad to hear Eagles Landing …"
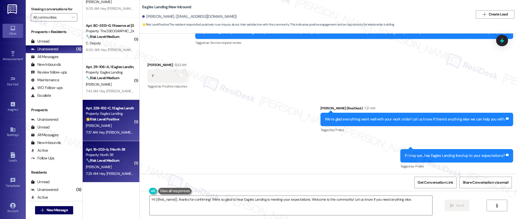
click at [108, 153] on div "Property: North 38" at bounding box center [110, 154] width 48 height 5
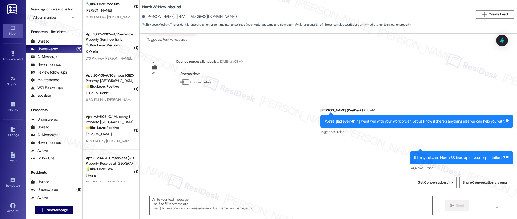
type textarea "Fetching suggested responses. Please feel free to read through the conversation…"
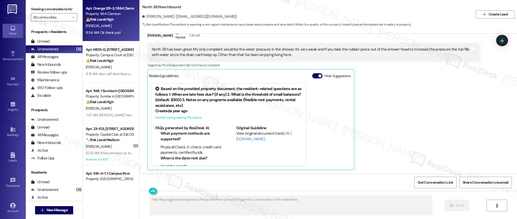
click at [115, 31] on div "8:54 AM: Ok thank you! 8:54 AM: Ok thank you!" at bounding box center [103, 32] width 35 height 5
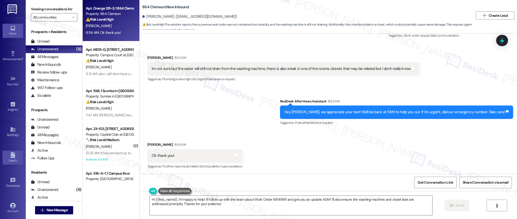
type textarea "Hi {{first_name}}, I'm happy to help! I'll follow up with the team about Work O…"
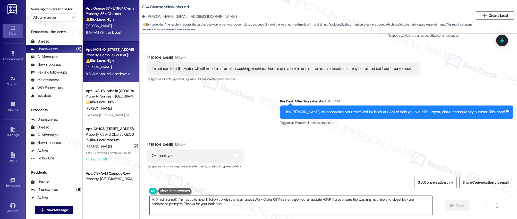
click at [94, 67] on span "[PERSON_NAME]" at bounding box center [99, 67] width 26 height 5
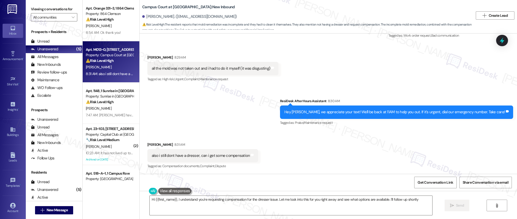
type textarea "Hi {{first_name}}, I understand you're requesting compensation for the dresser …"
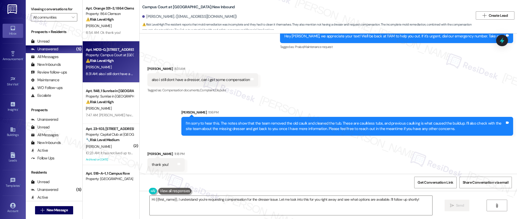
scroll to position [256, 0]
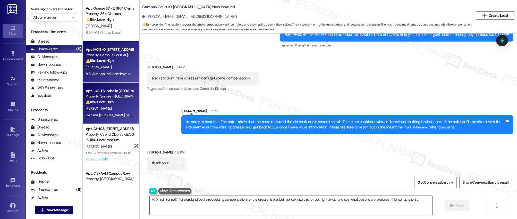
click at [104, 108] on div "[PERSON_NAME]" at bounding box center [109, 108] width 49 height 6
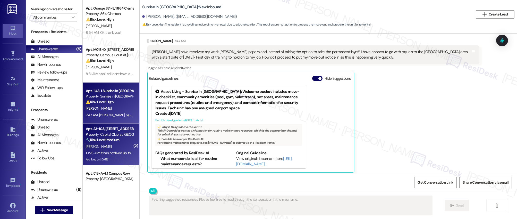
scroll to position [610, 0]
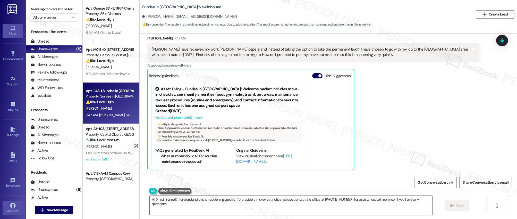
type textarea "Hi {{first_name}}, I understand this is happening quickly! To provide a move-ou…"
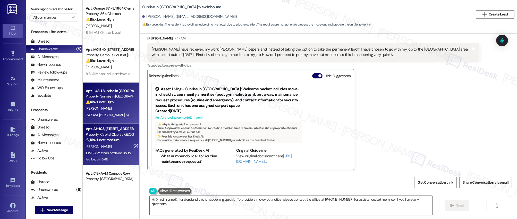
click at [121, 139] on div "🔧 Risk Level: Medium The resident responded negatively to a general satisfactio…" at bounding box center [110, 139] width 48 height 5
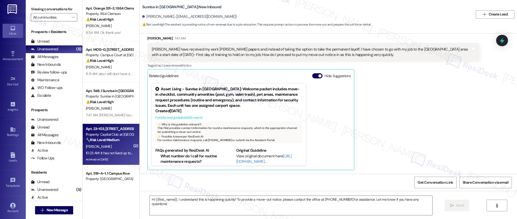
type textarea "Fetching suggested responses. Please feel free to read through the conversation…"
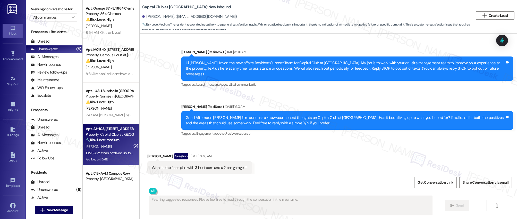
scroll to position [34, 0]
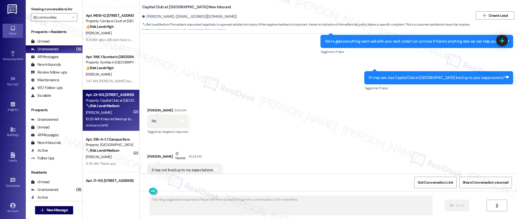
click at [102, 135] on div "Apt. 518~A~1, 1 Campus Row Property: Campus Row 🔧 Risk Level: Medium The reside…" at bounding box center [111, 151] width 57 height 41
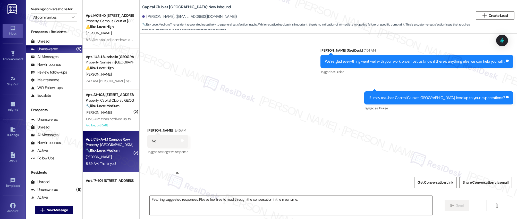
scroll to position [7305, 0]
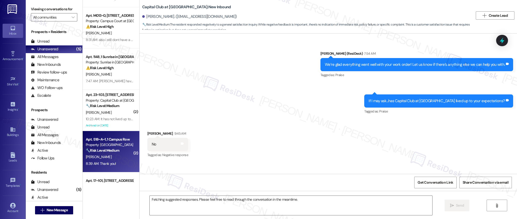
click at [107, 145] on div "Property: [GEOGRAPHIC_DATA]" at bounding box center [110, 144] width 48 height 5
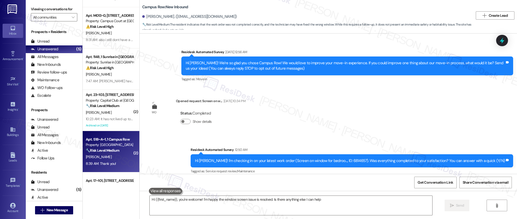
scroll to position [76, 0]
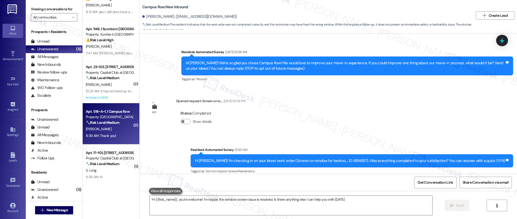
type textarea "Hi {{first_name}}, you're welcome! I'm happy the window screen issue is resolve…"
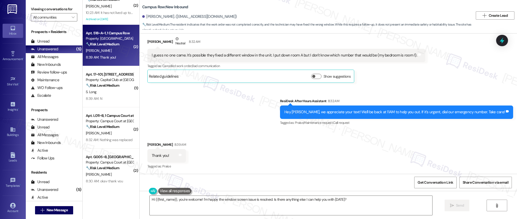
scroll to position [142, 0]
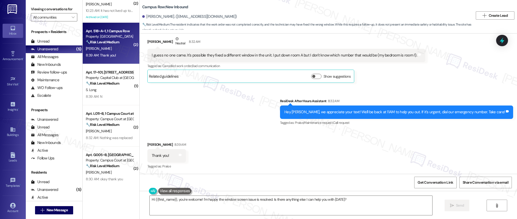
click at [100, 102] on div "Apt. 1148, 1 Sunrise in [GEOGRAPHIC_DATA] Property: Sunrise in [GEOGRAPHIC_DATA…" at bounding box center [111, 91] width 57 height 182
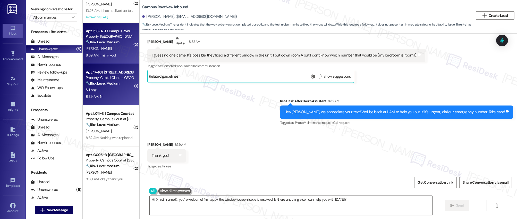
click at [102, 96] on div "8:39 AM: N 8:39 AM: N" at bounding box center [109, 96] width 49 height 6
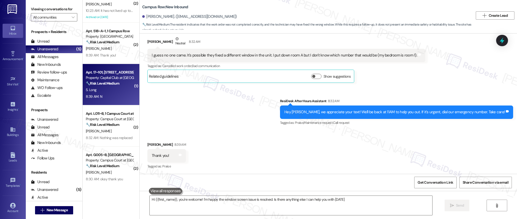
type textarea "Hi {{first_name}}, you're welcome! I'm happy the window screen issue is resolve…"
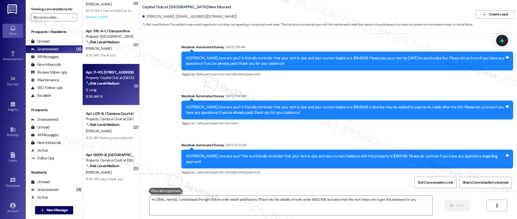
type textarea "Hi {{first_name}}, I understand the light fixture work wasn't satisfactory. I'l…"
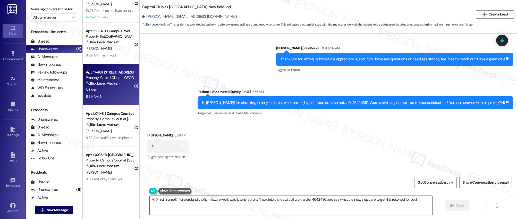
scroll to position [364, 0]
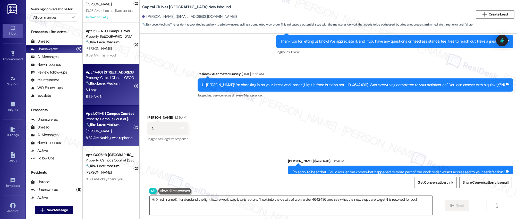
click at [109, 132] on div "[PERSON_NAME]" at bounding box center [109, 131] width 49 height 6
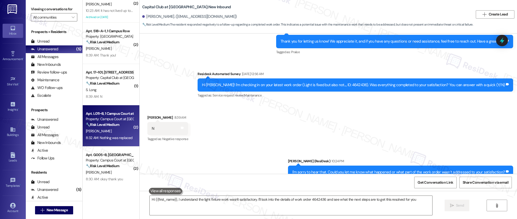
type textarea "Hi {{first_name}}, I understand the light fixture work wasn't satisfactory. I'l…"
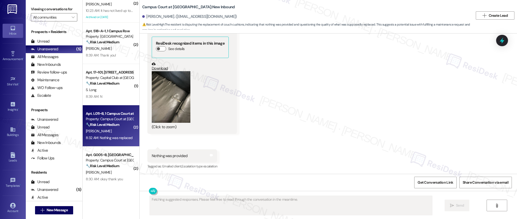
scroll to position [537, 0]
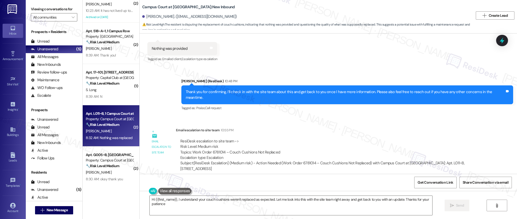
type textarea "Hi {{first_name}}, I understand your couch cushions weren't replaced as expecte…"
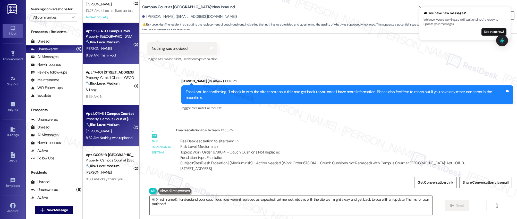
click at [96, 51] on div "[PERSON_NAME]" at bounding box center [109, 48] width 49 height 6
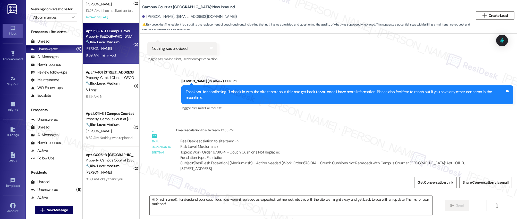
type textarea "Fetching suggested responses. Please feel free to read through the conversation…"
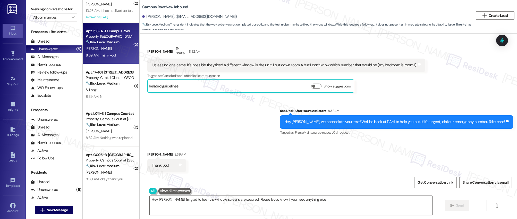
type textarea "Hey [PERSON_NAME], I'm glad to hear the window screens are secured! Please let …"
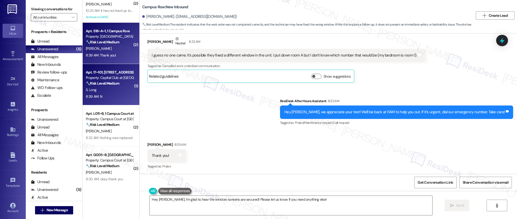
click at [114, 85] on strong "🔧 Risk Level: Medium" at bounding box center [102, 83] width 33 height 5
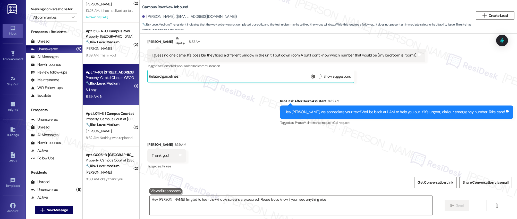
type textarea "Hey [PERSON_NAME], I'm glad to hear the window screens are secured! Please let …"
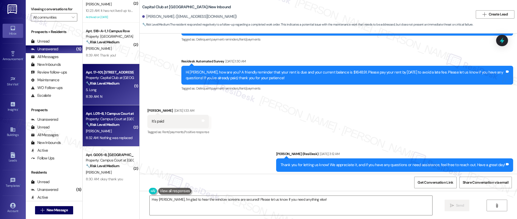
click at [101, 122] on strong "🔧 Risk Level: Medium" at bounding box center [102, 124] width 33 height 5
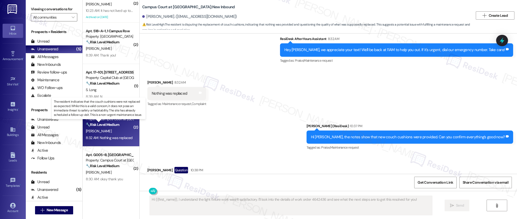
type textarea "Fetching suggested responses. Please feel free to read through the conversation…"
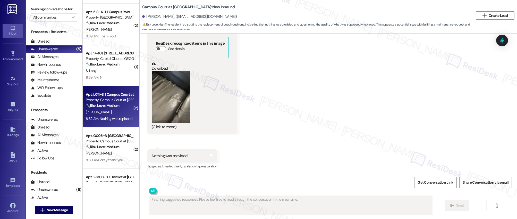
scroll to position [169, 0]
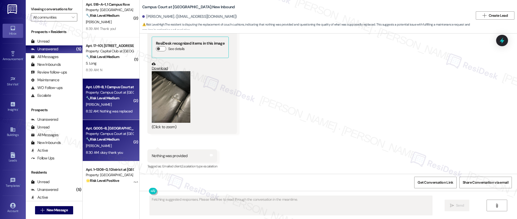
click at [113, 135] on div "Property: Campus Court at [GEOGRAPHIC_DATA]" at bounding box center [110, 133] width 48 height 5
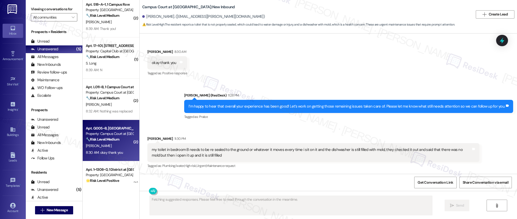
scroll to position [309, 0]
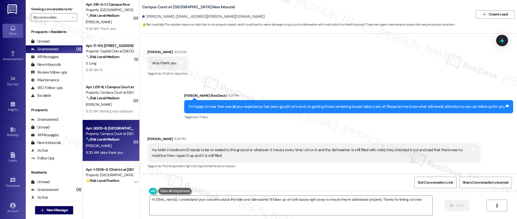
type textarea "Hi {{first_name}}, I understand your concerns about the toilet and dishwasher. …"
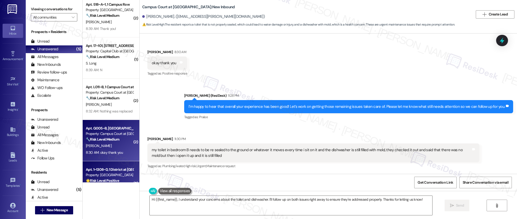
click at [105, 175] on div "Property: [GEOGRAPHIC_DATA]" at bounding box center [110, 174] width 48 height 5
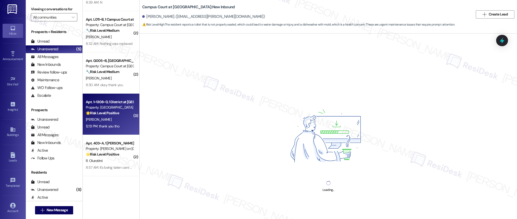
scroll to position [237, 0]
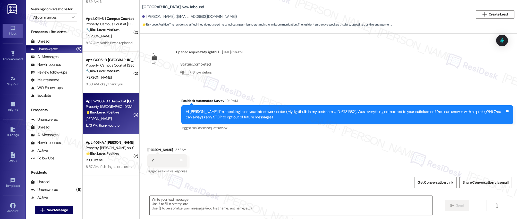
click at [111, 161] on div "( 2 ) Apt. 23~103, [STREET_ADDRESS] Property: Capital Club at Indian Land 🔧 Ris…" at bounding box center [111, 91] width 57 height 182
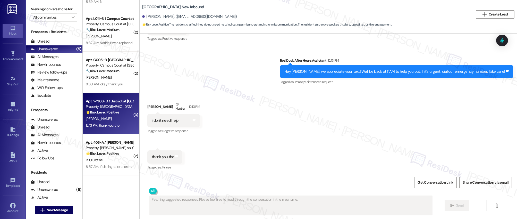
scroll to position [257, 0]
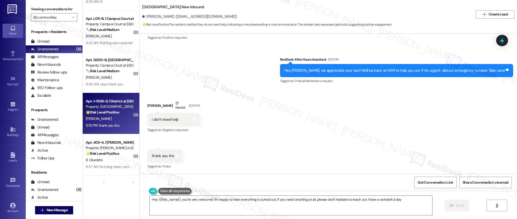
type textarea "Hey {{first_name}}, you're very welcome! I'm happy to hear everything is sorted…"
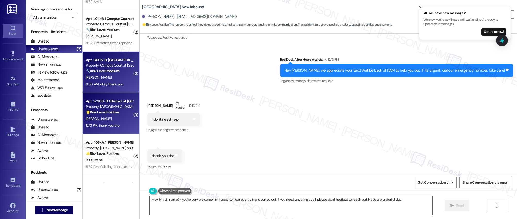
click at [125, 67] on div "Property: Campus Court at [GEOGRAPHIC_DATA]" at bounding box center [110, 65] width 48 height 5
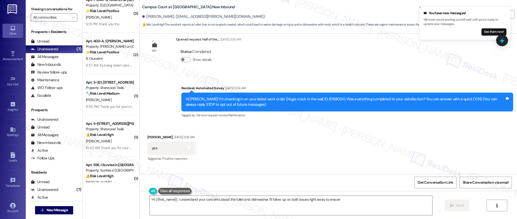
scroll to position [129, 0]
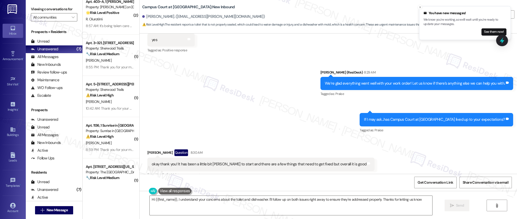
type textarea "Hi {{first_name}}, I understand your concerns about the toilet and dishwasher. …"
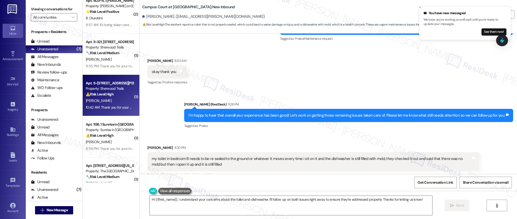
scroll to position [309, 0]
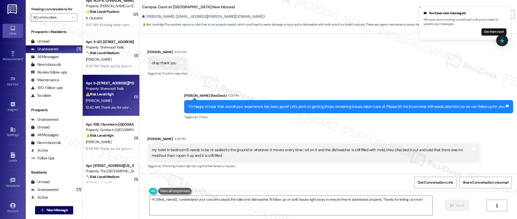
click at [108, 101] on div "[PERSON_NAME]" at bounding box center [109, 100] width 49 height 6
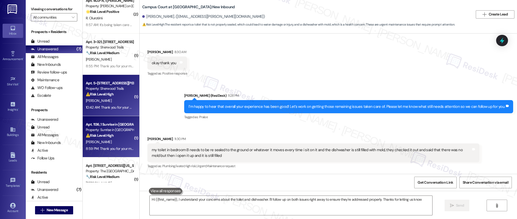
type textarea "Hi {{first_name}}, I understand your concerns about the toilet and dishwasher. …"
click at [107, 138] on div "⚠️ Risk Level: High The resident is requesting to opt out of pest control spray…" at bounding box center [110, 135] width 48 height 5
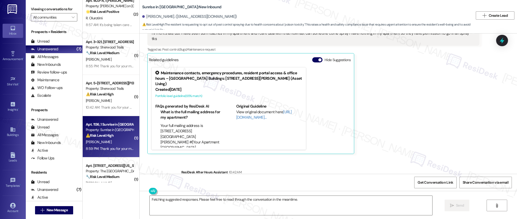
scroll to position [194, 0]
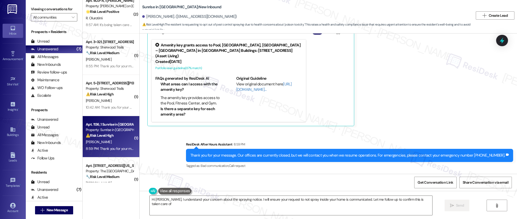
type textarea "Hi [PERSON_NAME], I understand your concern about the spraying notice. I will e…"
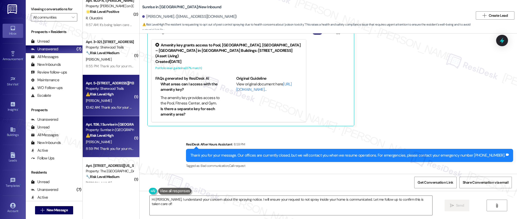
click at [113, 104] on div "10:42 AM: Thank you for your message. Our offices are currently closed, but we …" at bounding box center [109, 107] width 49 height 6
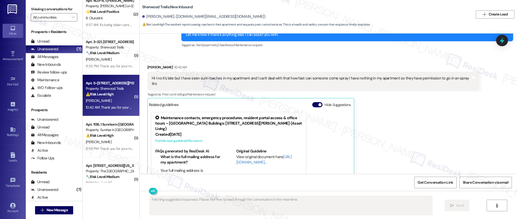
scroll to position [4305, 0]
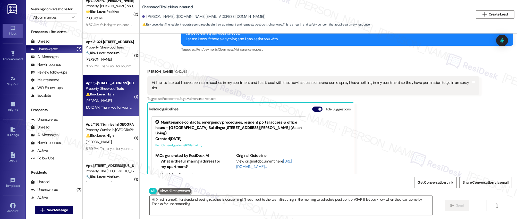
type textarea "Hi {{first_name}}, I understand seeing roaches is concerning! I'll reach out to…"
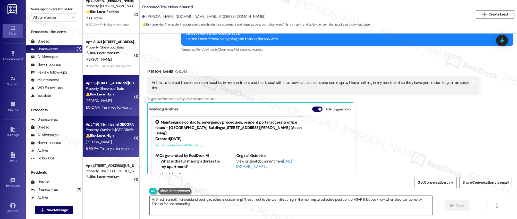
click at [112, 128] on div "Property: Sunrise in [GEOGRAPHIC_DATA]" at bounding box center [110, 129] width 48 height 5
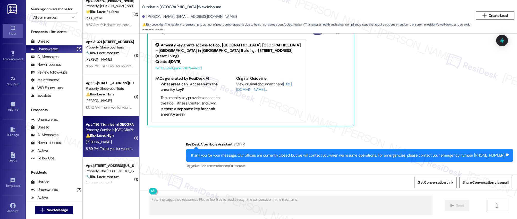
scroll to position [194, 0]
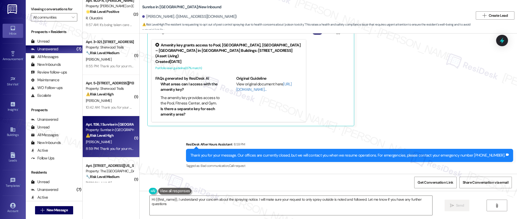
type textarea "Hi {{first_name}}, I understand your concern about the spraying notice. I will …"
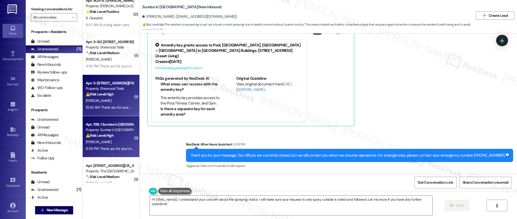
click at [109, 100] on div "[PERSON_NAME]" at bounding box center [109, 100] width 49 height 6
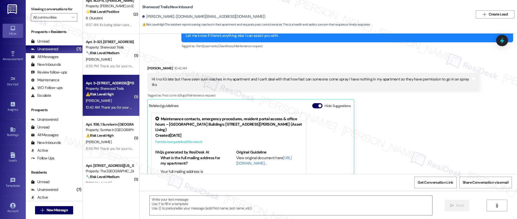
scroll to position [4305, 0]
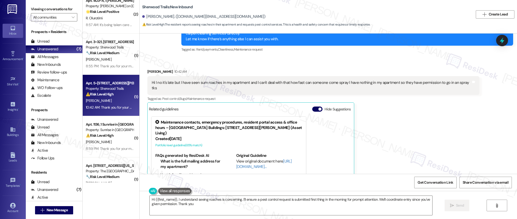
type textarea "Hi {{first_name}}, I understand seeing roaches is concerning. I'll ensure a pes…"
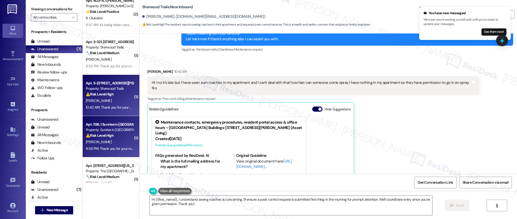
click at [100, 142] on div "[PERSON_NAME]" at bounding box center [109, 141] width 49 height 6
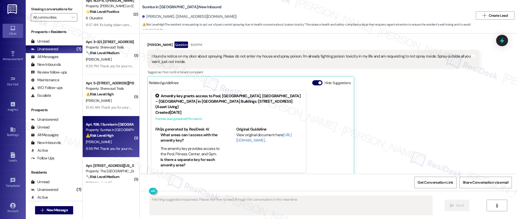
scroll to position [151, 0]
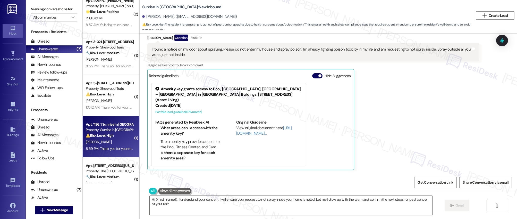
type textarea "Hi {{first_name}}, I understand your concern. I will ensure your request to not…"
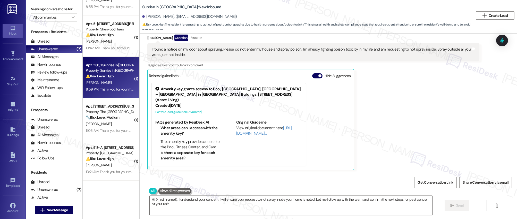
scroll to position [439, 0]
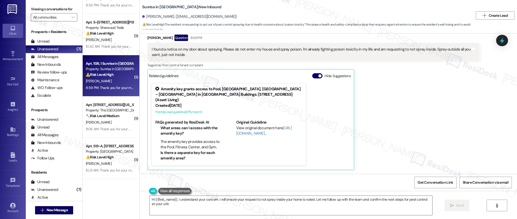
click at [110, 115] on strong "🔧 Risk Level: Medium" at bounding box center [102, 115] width 33 height 5
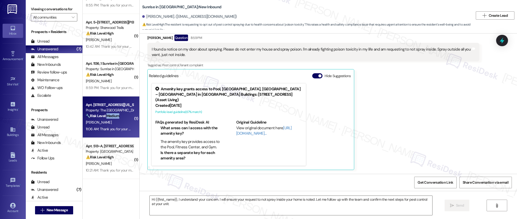
click at [110, 115] on strong "🔧 Risk Level: Medium" at bounding box center [102, 115] width 33 height 5
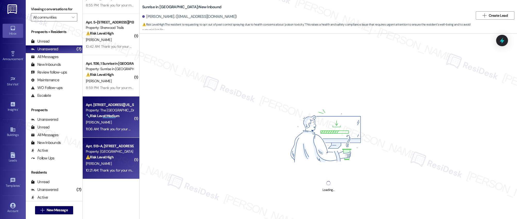
click at [113, 148] on div "Apt. 513~A, [STREET_ADDRESS]" at bounding box center [110, 145] width 48 height 5
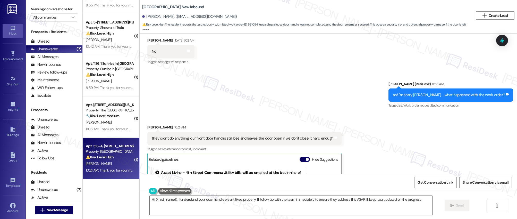
scroll to position [193, 0]
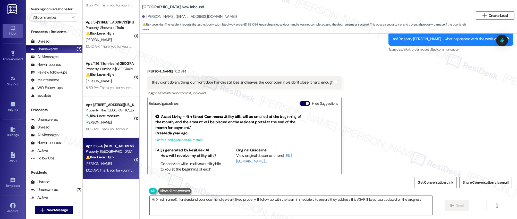
type textarea "Hi {{first_name}}, I understand your door handle wasn't fixed properly. I'll fo…"
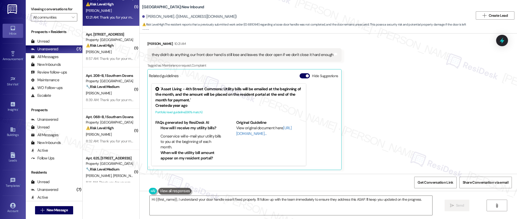
scroll to position [593, 0]
click at [118, 58] on div "8:57 AM: Thank you for your message. Our offices are currently closed, but we w…" at bounding box center [254, 57] width 337 height 5
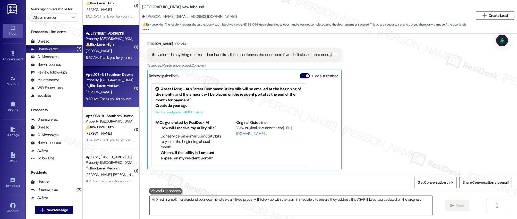
type textarea "Hi {{first_name}}, I understand your door handle wasn't fixed properly. I'll fo…"
click at [110, 103] on div "Apt. 208~B, 1 Southern Downs Property: Southern Downs 🔧 Risk Level: Medium The …" at bounding box center [111, 86] width 57 height 41
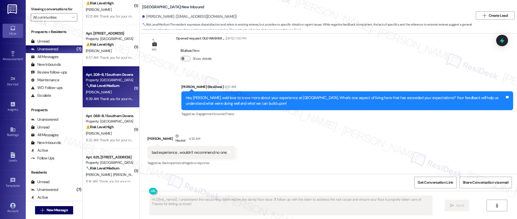
scroll to position [425, 0]
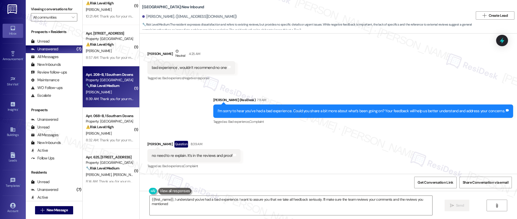
type textarea "{{first_name}}, I understand you've had a bad experience. I want to assure you …"
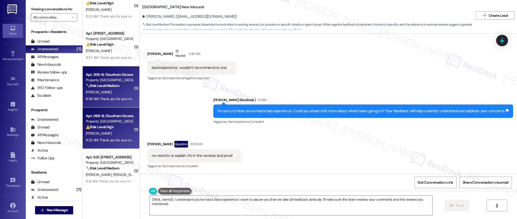
click at [108, 113] on div "Apt. 068~B, 1 Southern Downs Property: Southern Downs ⚠️ Risk Level: High The r…" at bounding box center [109, 121] width 49 height 18
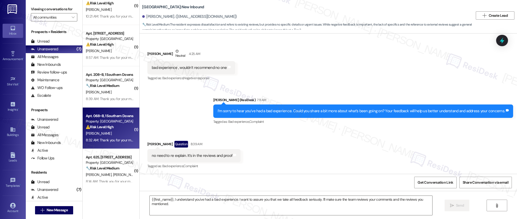
type textarea "Fetching suggested responses. Please feel free to read through the conversation…"
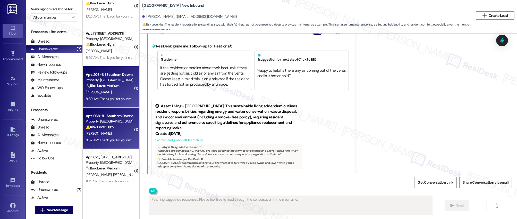
scroll to position [1678, 0]
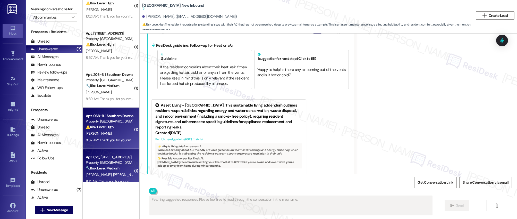
click at [112, 169] on strong "🔧 Risk Level: Medium" at bounding box center [102, 168] width 33 height 5
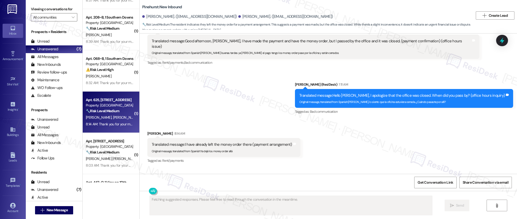
scroll to position [374, 0]
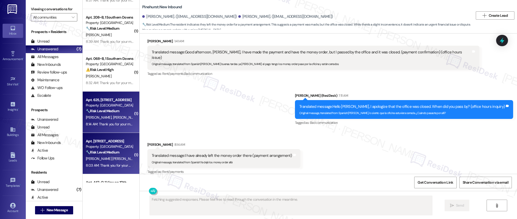
click at [107, 154] on div "🔧 Risk Level: Medium The resident is reporting a malfunctioning stove. While in…" at bounding box center [110, 151] width 48 height 5
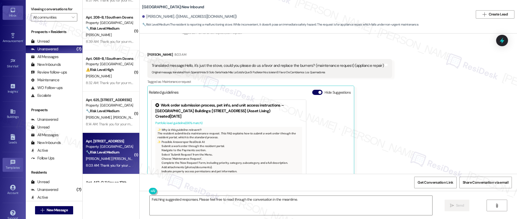
scroll to position [27, 0]
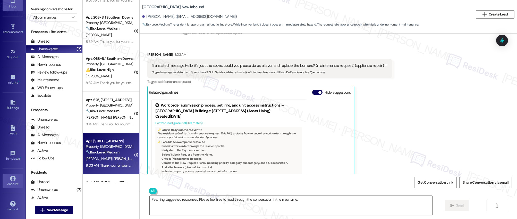
click at [8, 176] on link "Account" at bounding box center [13, 181] width 21 height 14
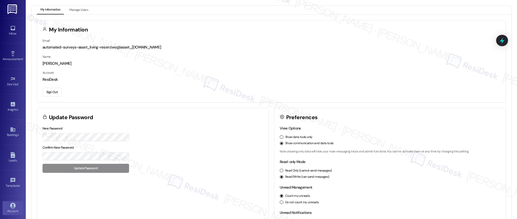
click at [13, 38] on div "Inbox Go to Inbox" at bounding box center [13, 30] width 21 height 25
click at [12, 32] on div "Inbox" at bounding box center [13, 33] width 26 height 5
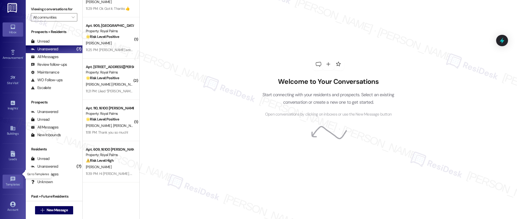
scroll to position [27, 0]
click at [12, 179] on icon at bounding box center [13, 178] width 6 height 6
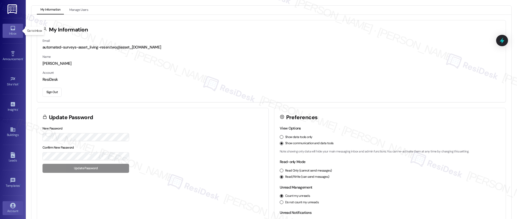
click at [15, 29] on link "Inbox" at bounding box center [13, 31] width 21 height 14
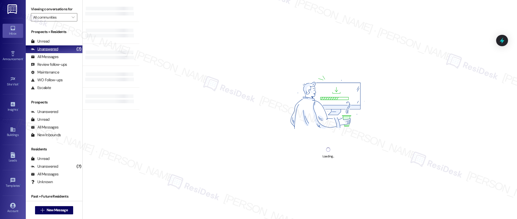
click at [51, 50] on div "Unanswered" at bounding box center [44, 48] width 27 height 5
click at [48, 59] on div "All Messages" at bounding box center [45, 56] width 28 height 5
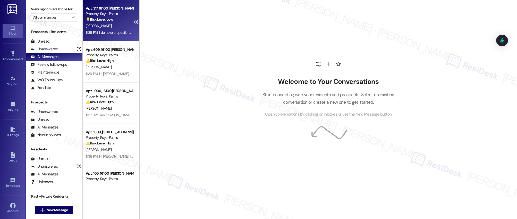
click at [118, 29] on div "11:39 PM: I do have a question and maybe you can answer 11:39 PM: I do have a q…" at bounding box center [109, 32] width 49 height 6
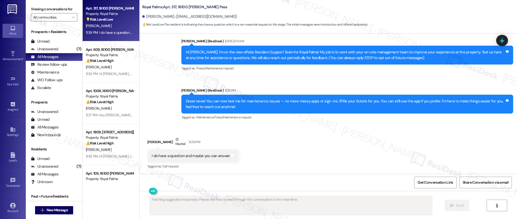
scroll to position [51, 0]
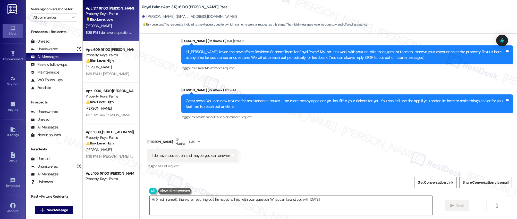
type textarea "Hi {{first_name}}, thanks for reaching out! I'm happy to help with your questio…"
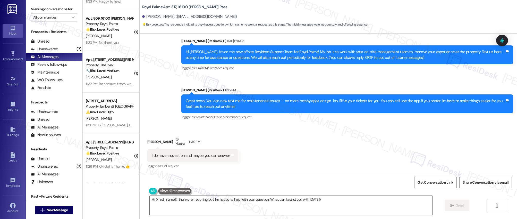
scroll to position [370, 0]
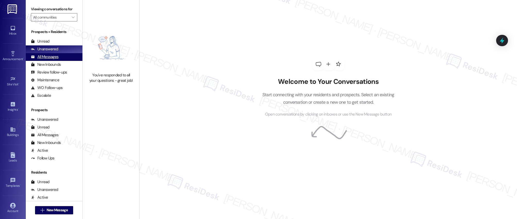
click at [55, 57] on div "All Messages" at bounding box center [45, 56] width 28 height 5
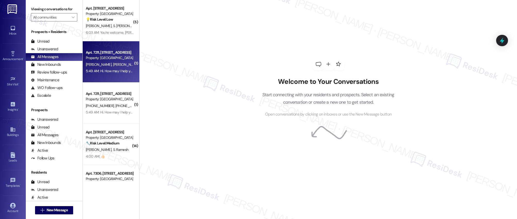
click at [113, 68] on div "5:49 AM: Hi. How may I help you today? 5:49 AM: Hi. How may I help you today?" at bounding box center [116, 70] width 60 height 5
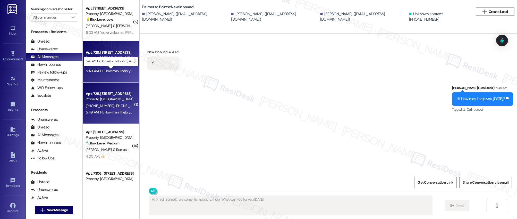
type textarea "Hi {{first_name}}, welcome! I'm happy to help. What can I do for you today?"
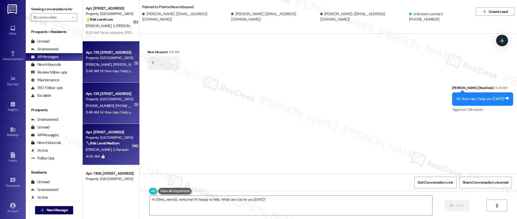
click at [98, 133] on div "Apt. [STREET_ADDRESS]" at bounding box center [110, 131] width 48 height 5
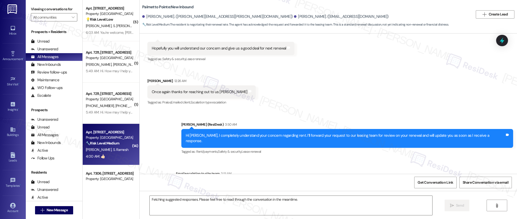
scroll to position [726, 0]
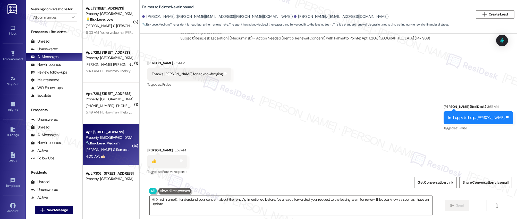
type textarea "Hi {{first_name}}, I understand your concern about the rent. As I mentioned bef…"
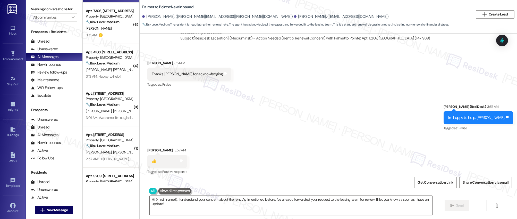
scroll to position [179, 0]
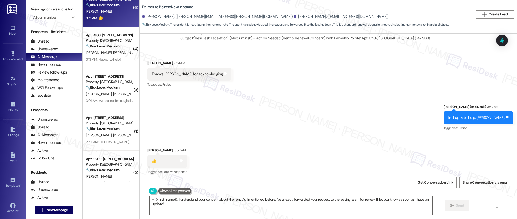
click at [109, 21] on div "3:13 AM: ☺️ 3:13 AM: ☺️" at bounding box center [109, 18] width 49 height 6
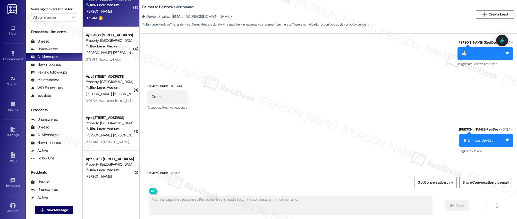
scroll to position [504, 0]
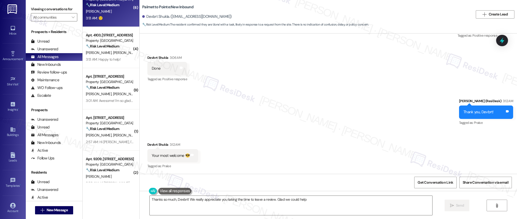
type textarea "Thanks so much, Devbrt! We really appreciate you taking the time to leave a rev…"
drag, startPoint x: 116, startPoint y: 47, endPoint x: 139, endPoint y: 32, distance: 26.9
click at [121, 46] on div "🔧 Risk Level: Medium The resident accidentally turned away the pest control ser…" at bounding box center [110, 46] width 48 height 5
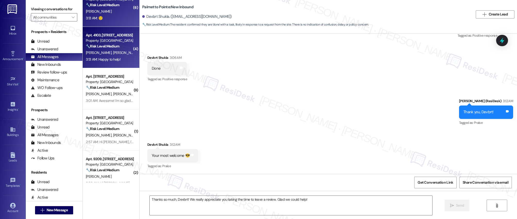
type textarea "Fetching suggested responses. Please feel free to read through the conversation…"
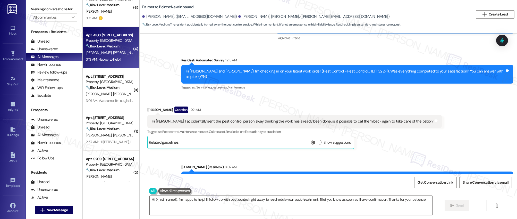
type textarea "Hi {{first_name}}, I'm happy to help! I'll follow up with pest control right aw…"
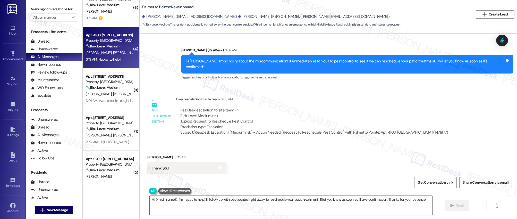
scroll to position [390, 0]
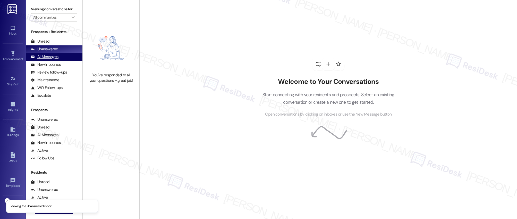
click at [55, 56] on div "All Messages" at bounding box center [45, 56] width 28 height 5
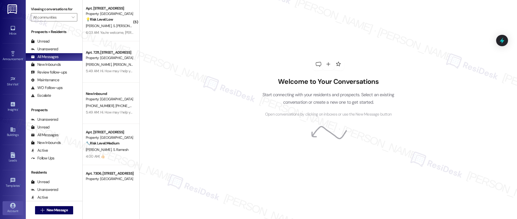
click at [10, 204] on icon at bounding box center [12, 204] width 5 height 5
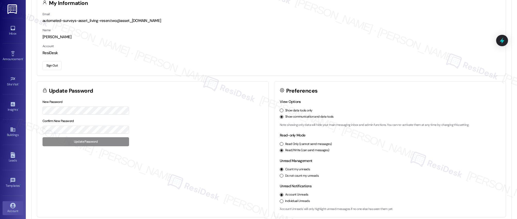
scroll to position [30, 0]
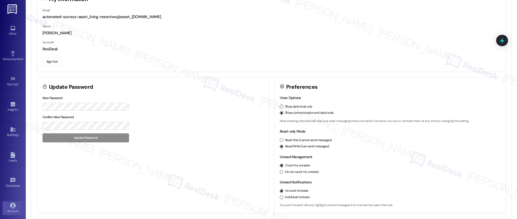
click at [51, 63] on button "Sign Out" at bounding box center [51, 61] width 19 height 9
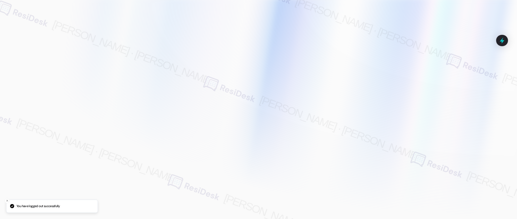
type input "[EMAIL_ADDRESS][PERSON_NAME][PERSON_NAME][PERSON_NAME][DOMAIN_NAME]"
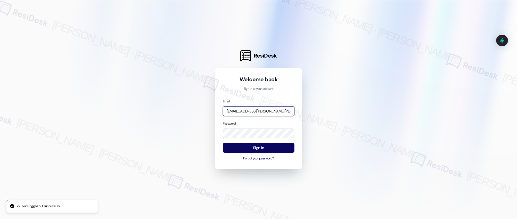
click at [282, 111] on input "[EMAIL_ADDRESS][PERSON_NAME][PERSON_NAME][PERSON_NAME][DOMAIN_NAME]" at bounding box center [259, 111] width 72 height 10
click at [0, 218] on com-1password-button at bounding box center [0, 219] width 0 height 0
click at [265, 112] on input "[EMAIL_ADDRESS][PERSON_NAME][PERSON_NAME][PERSON_NAME][DOMAIN_NAME]" at bounding box center [259, 111] width 72 height 10
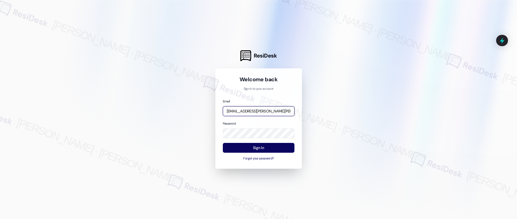
click at [265, 112] on input "[EMAIL_ADDRESS][PERSON_NAME][PERSON_NAME][PERSON_NAME][DOMAIN_NAME]" at bounding box center [259, 111] width 72 height 10
type input "automated-surveys-american_landmark-maria.esguerra@american_landmark.com"
click at [265, 149] on button "Sign In" at bounding box center [259, 148] width 72 height 10
